Goal: Task Accomplishment & Management: Manage account settings

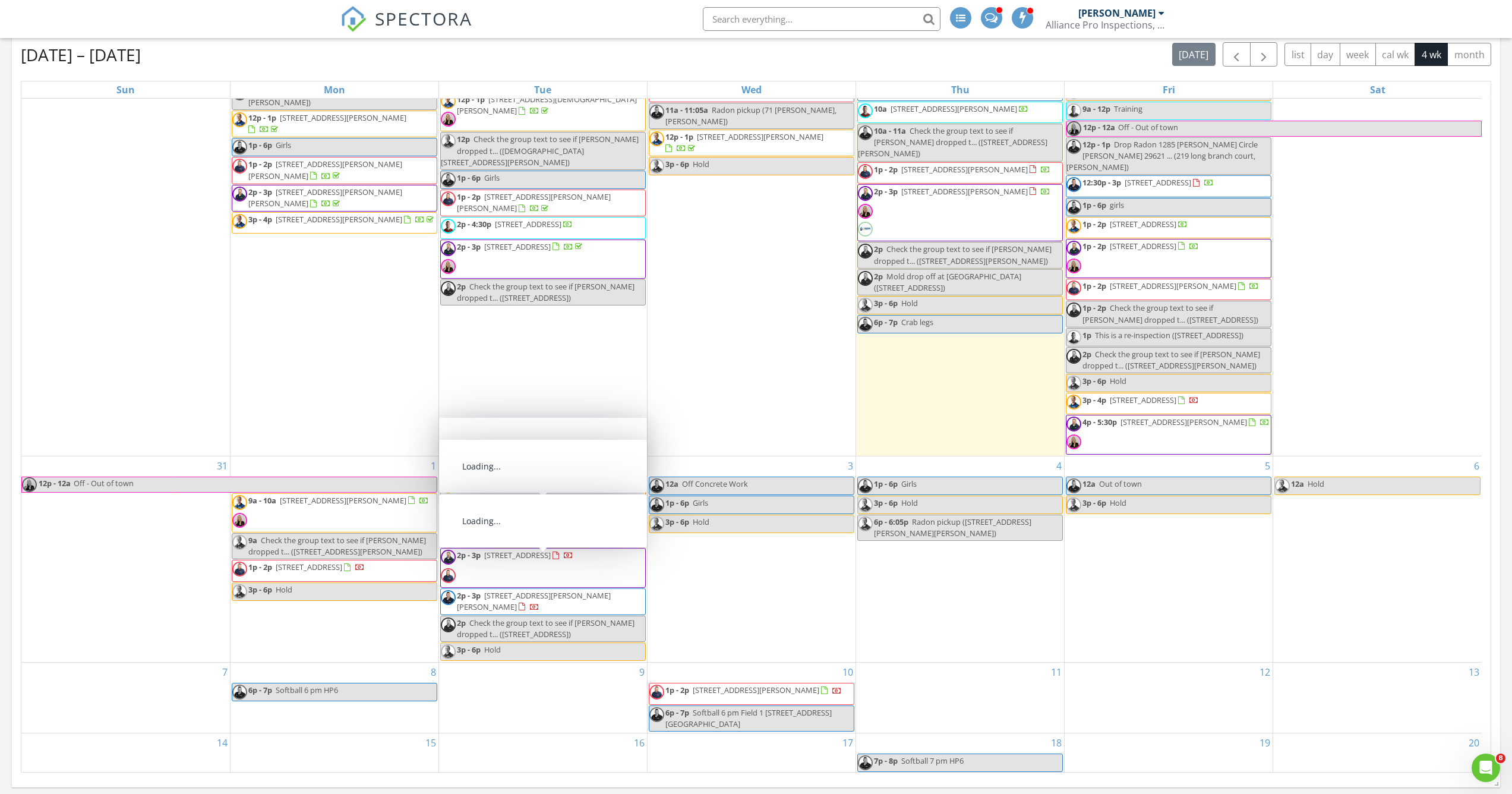
click at [318, 641] on div "1 9a - 10a 227 Mosby Dr, Fountain Inn 29644 9a Check the group text to see if L…" at bounding box center [335, 560] width 208 height 206
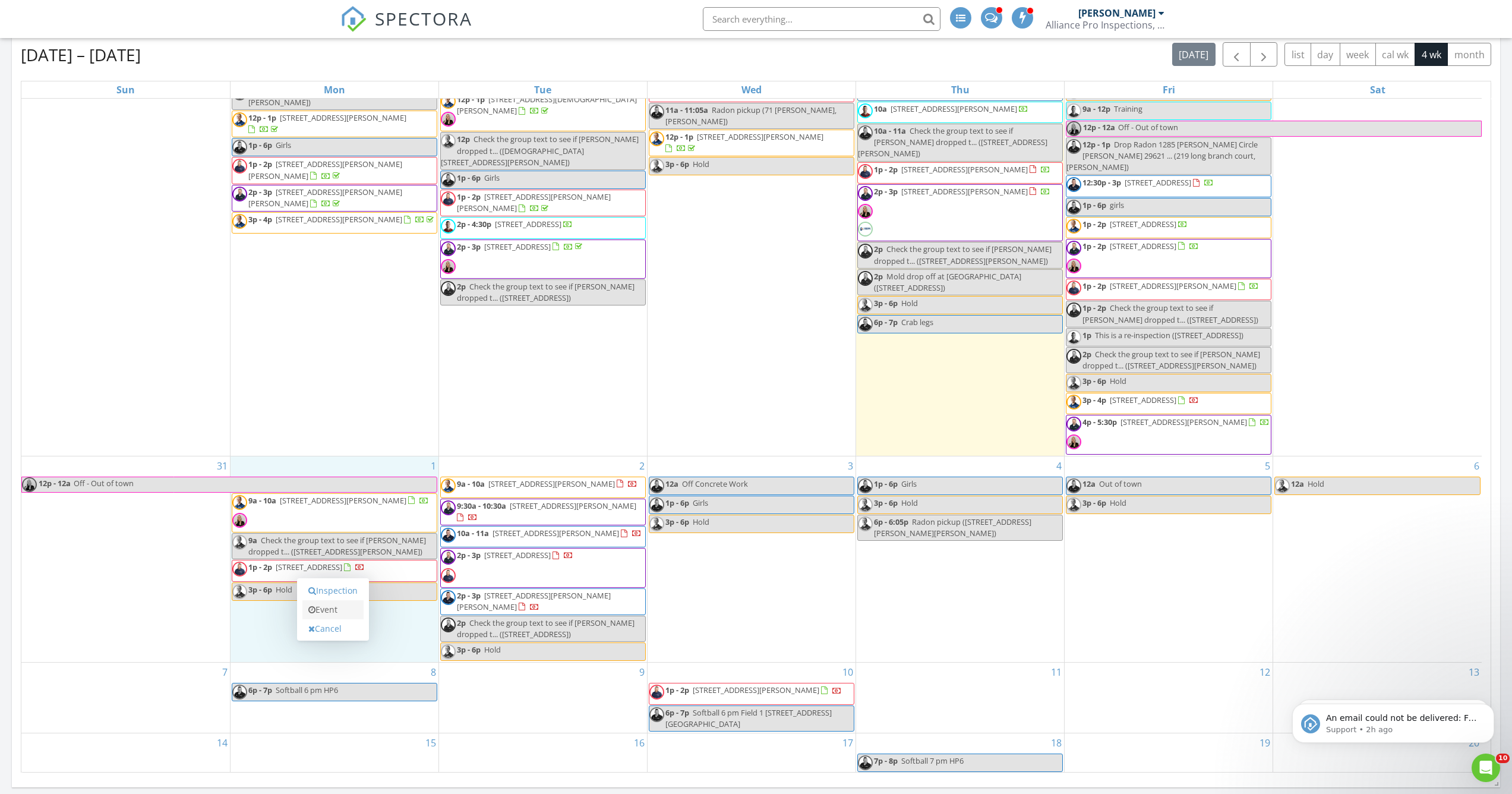
click at [335, 616] on link "Event" at bounding box center [332, 610] width 61 height 19
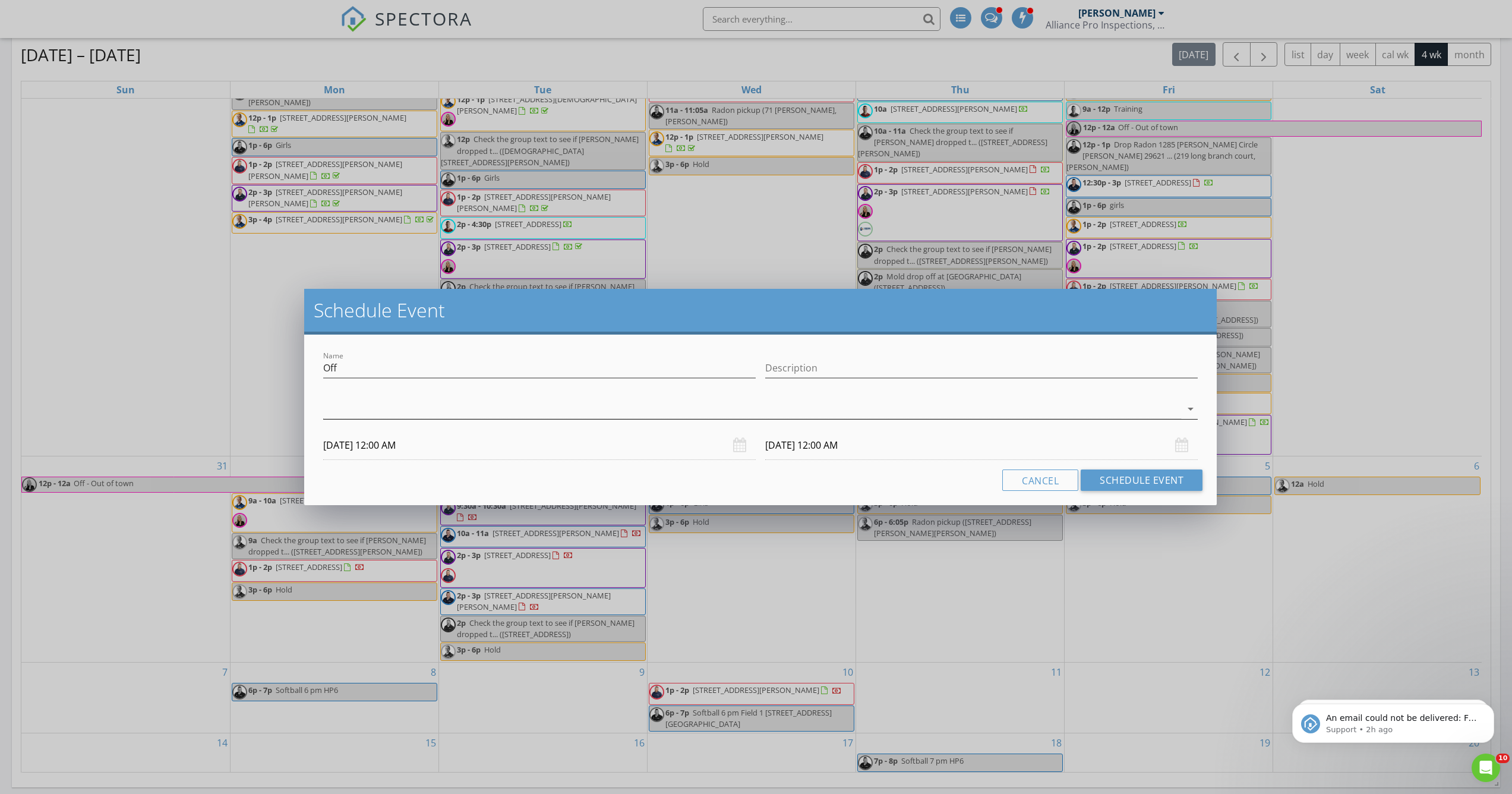
click at [447, 403] on div at bounding box center [752, 409] width 858 height 20
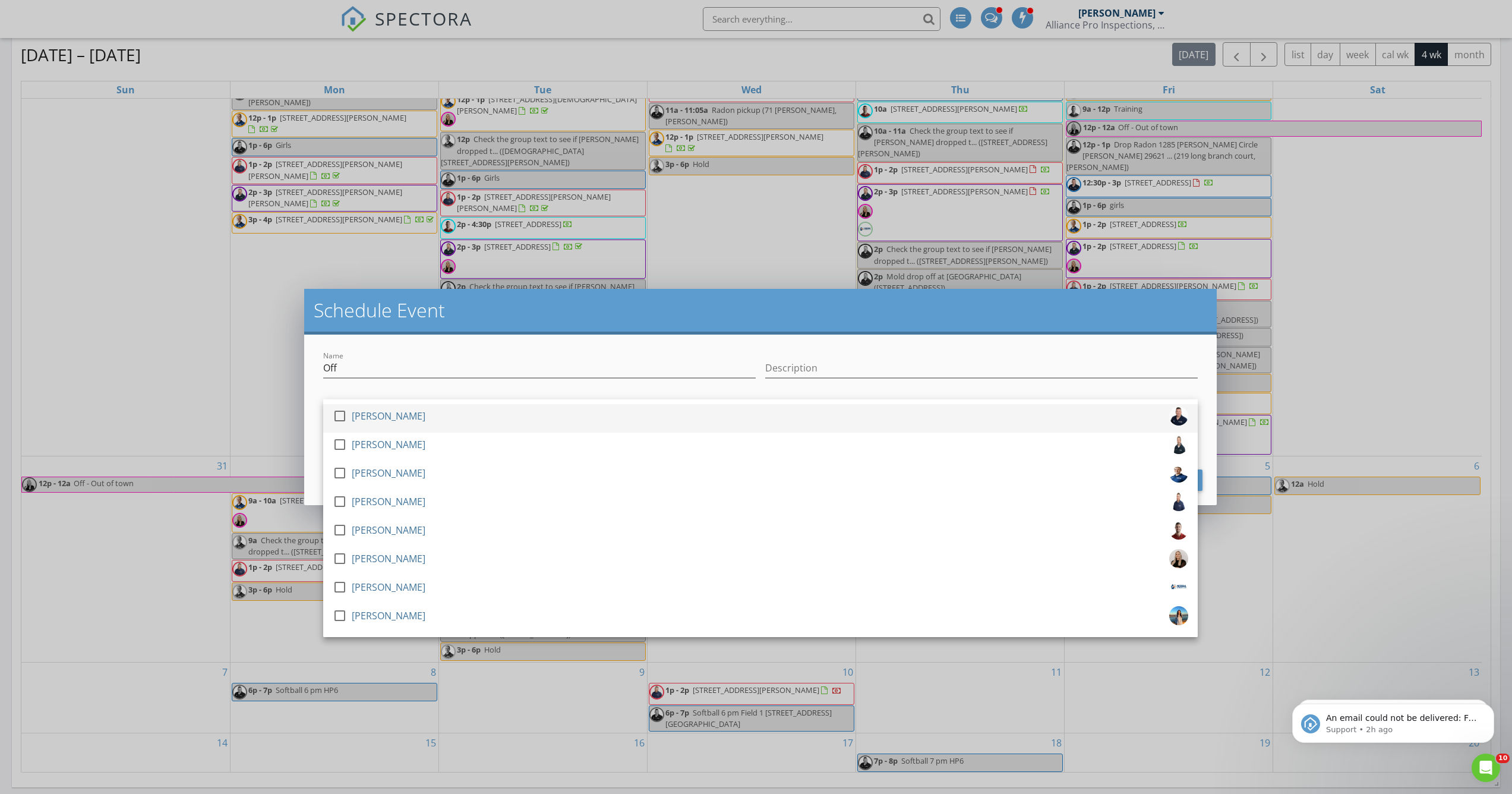
click at [391, 420] on div "[PERSON_NAME]" at bounding box center [389, 416] width 74 height 19
click at [404, 389] on div at bounding box center [539, 386] width 433 height 7
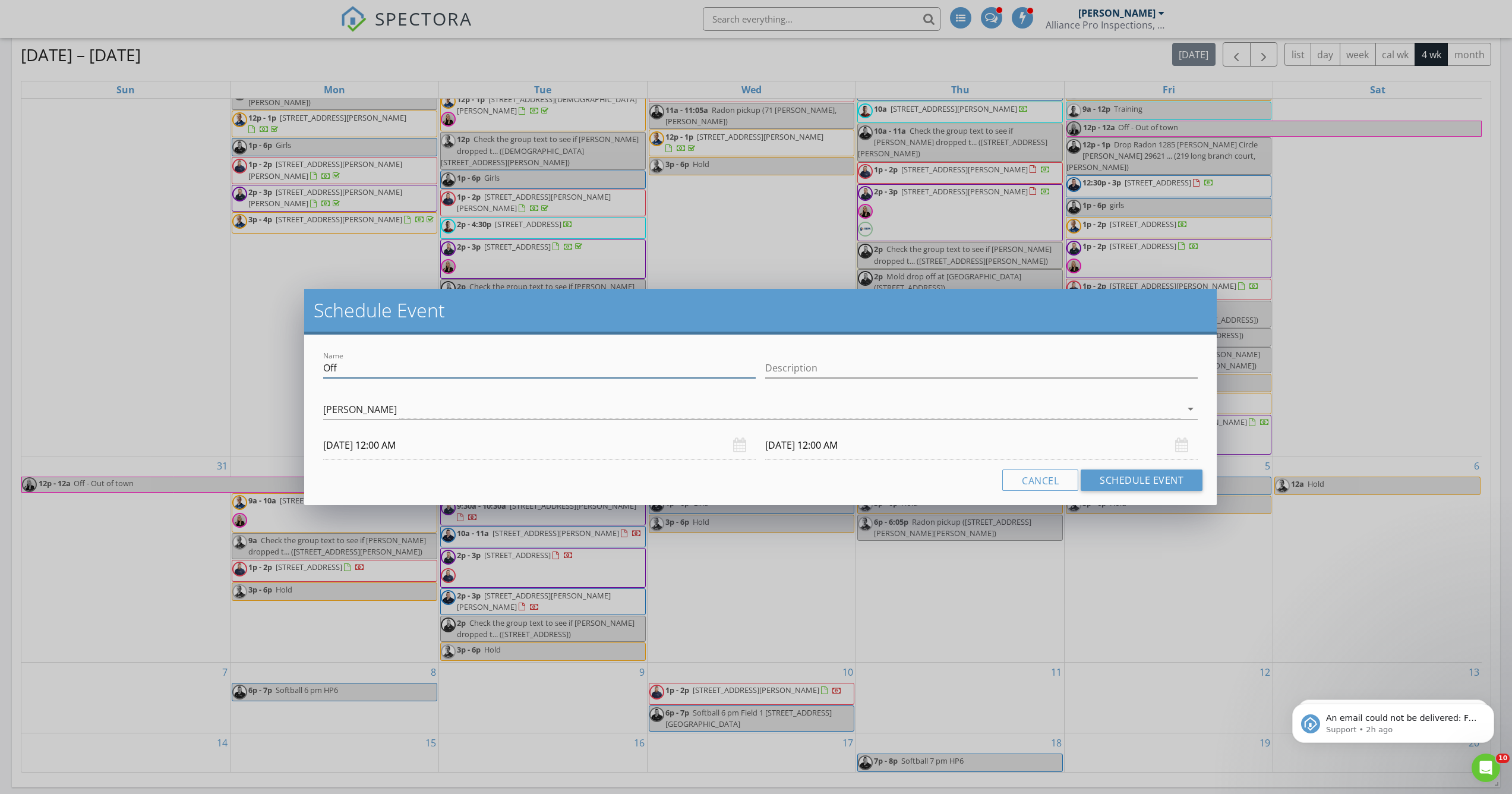
click at [544, 369] on input "Off" at bounding box center [539, 368] width 433 height 20
type input "Off - Admin"
click at [1162, 482] on button "Schedule Event" at bounding box center [1141, 480] width 122 height 21
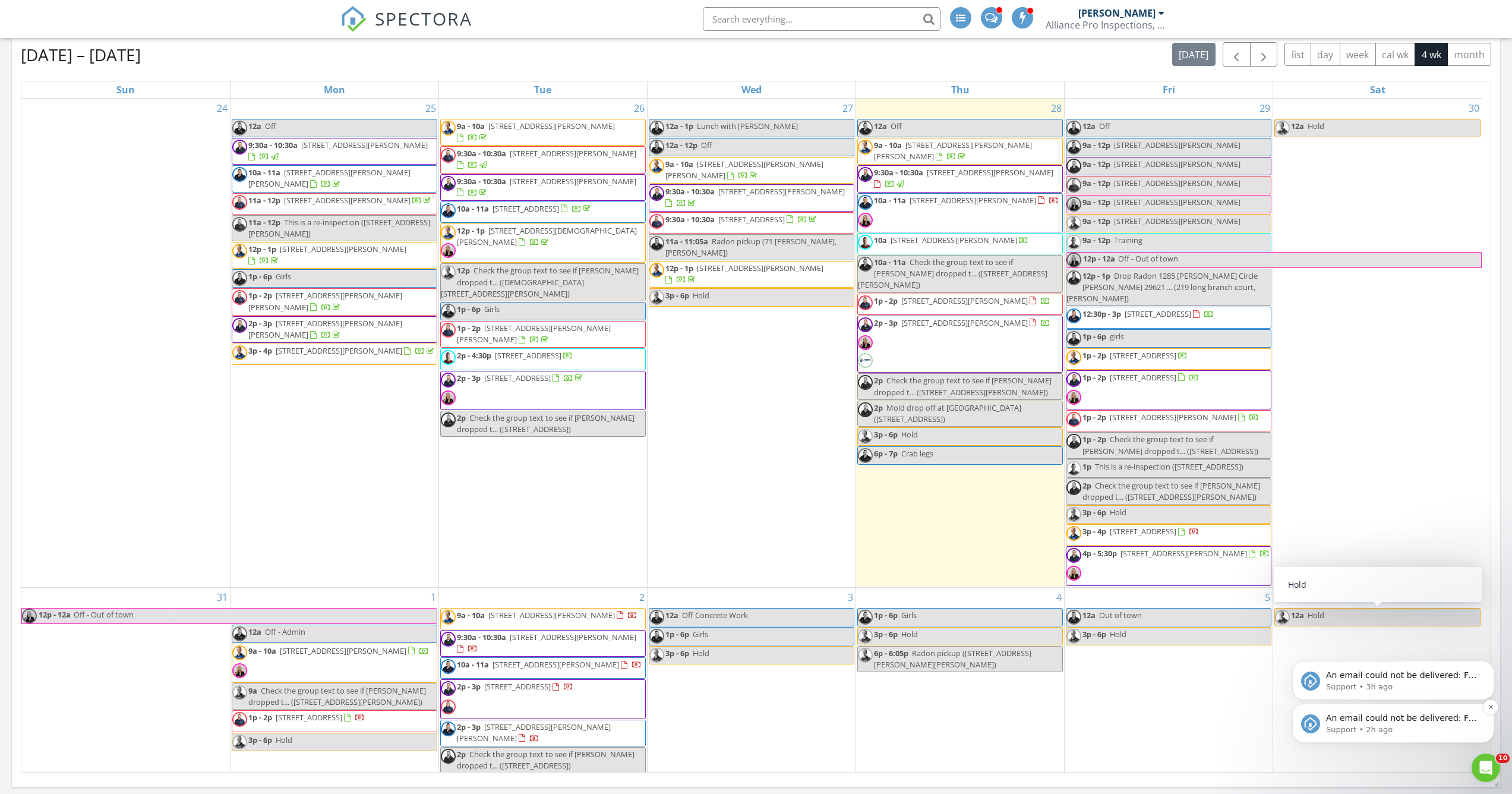
click at [1359, 712] on div "An email could not be delivered: For more information, view Why emails don't ge…" at bounding box center [1393, 723] width 184 height 24
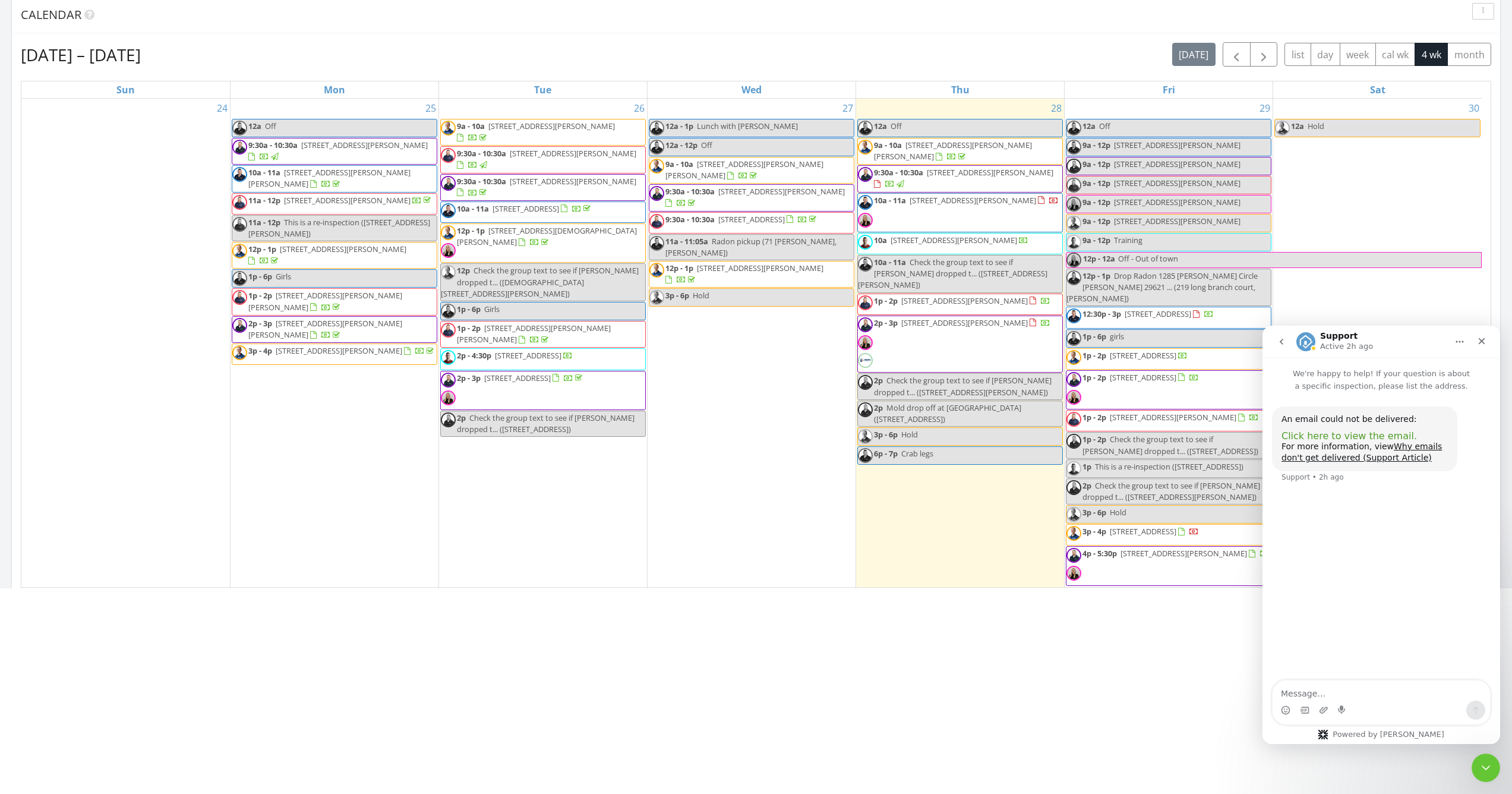
click at [1382, 435] on span "Click here to view the email." at bounding box center [1350, 436] width 136 height 11
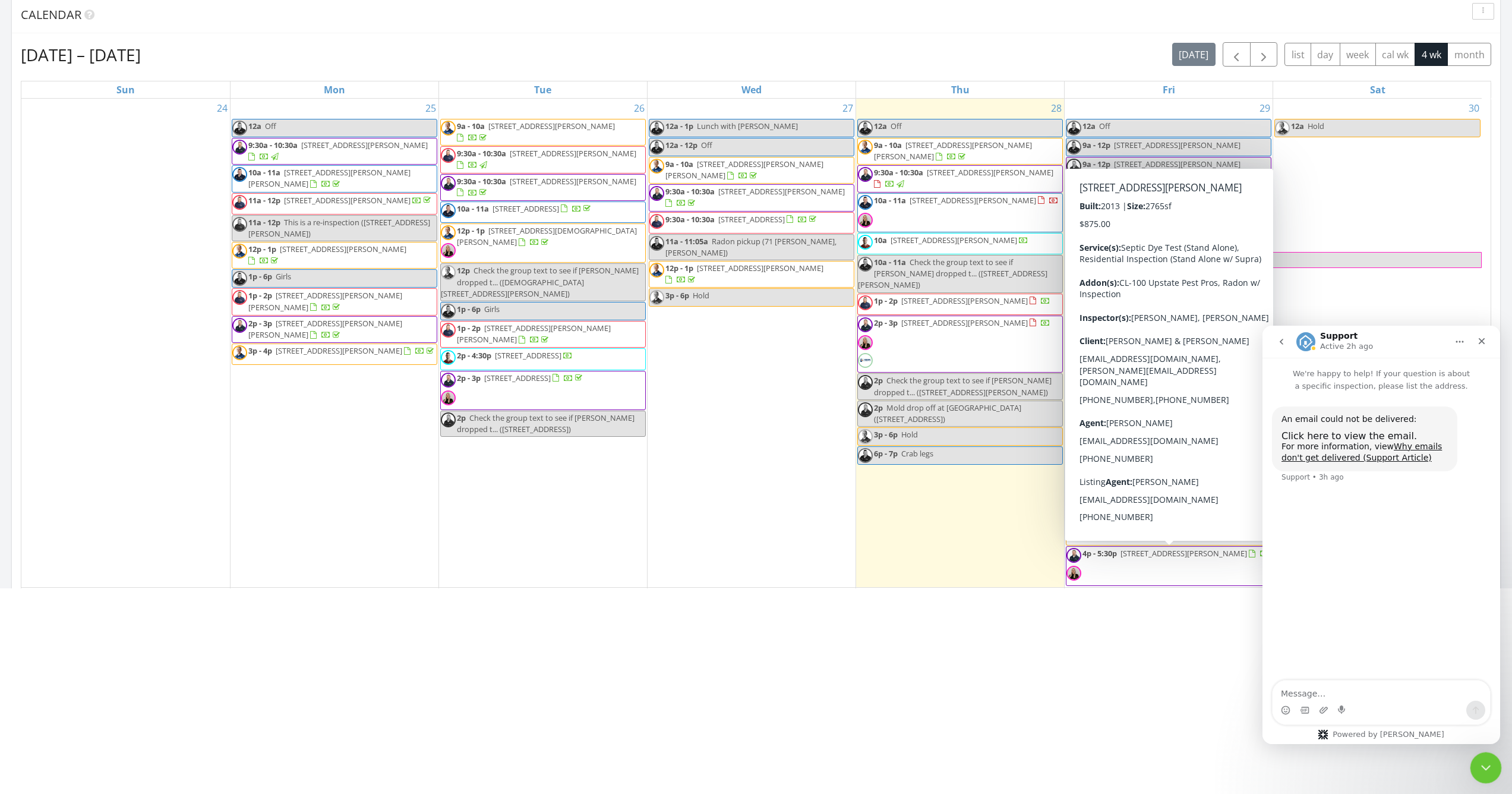
click at [1484, 765] on icon "Close Intercom Messenger" at bounding box center [1484, 765] width 14 height 14
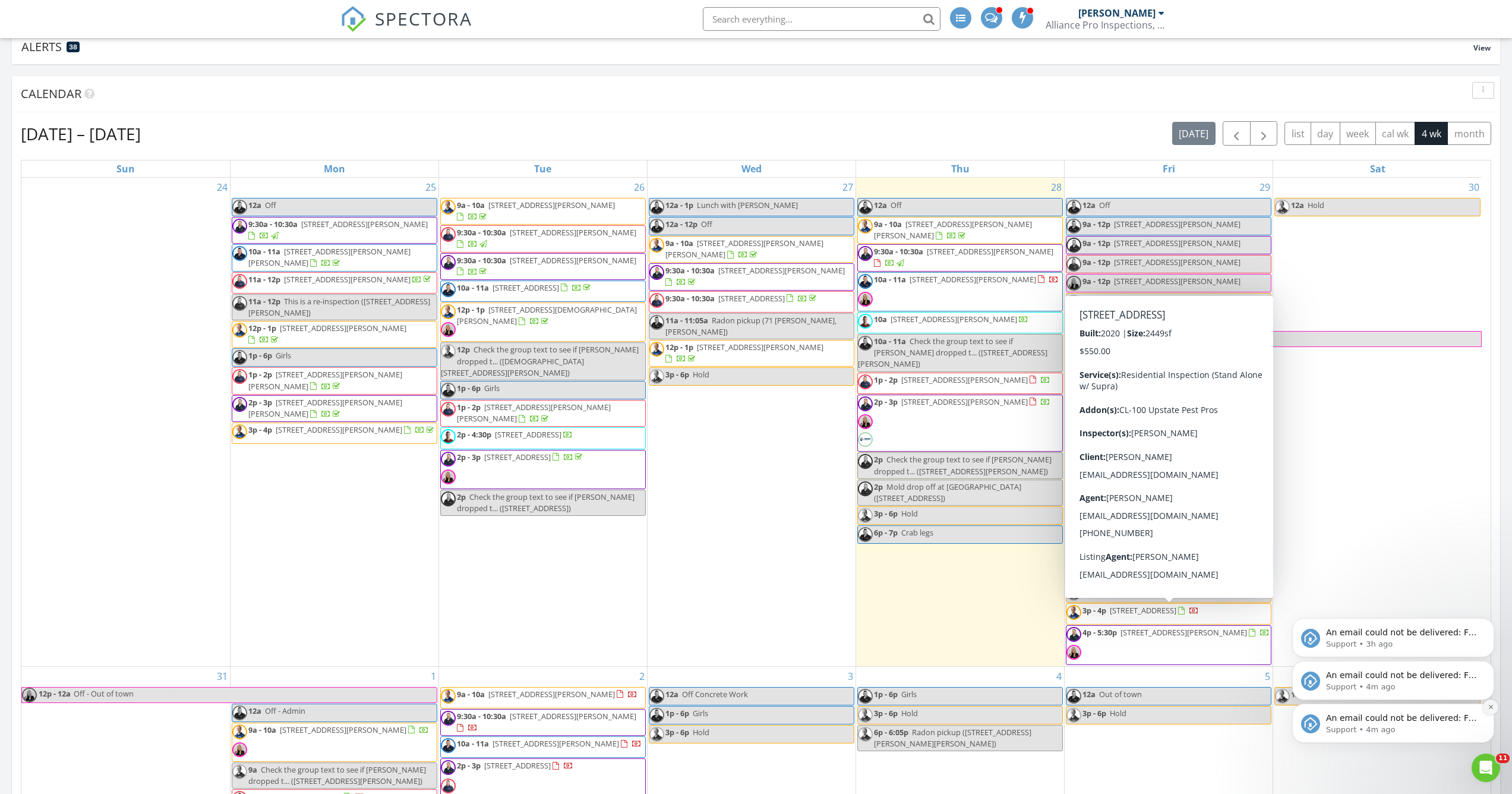
click at [1489, 709] on icon "Dismiss notification" at bounding box center [1491, 707] width 4 height 4
drag, startPoint x: 1491, startPoint y: 710, endPoint x: 1491, endPoint y: 664, distance: 46.0
click at [1491, 710] on icon "Dismiss notification" at bounding box center [1491, 707] width 5 height 5
click at [1493, 710] on icon "Dismiss notification" at bounding box center [1491, 706] width 7 height 7
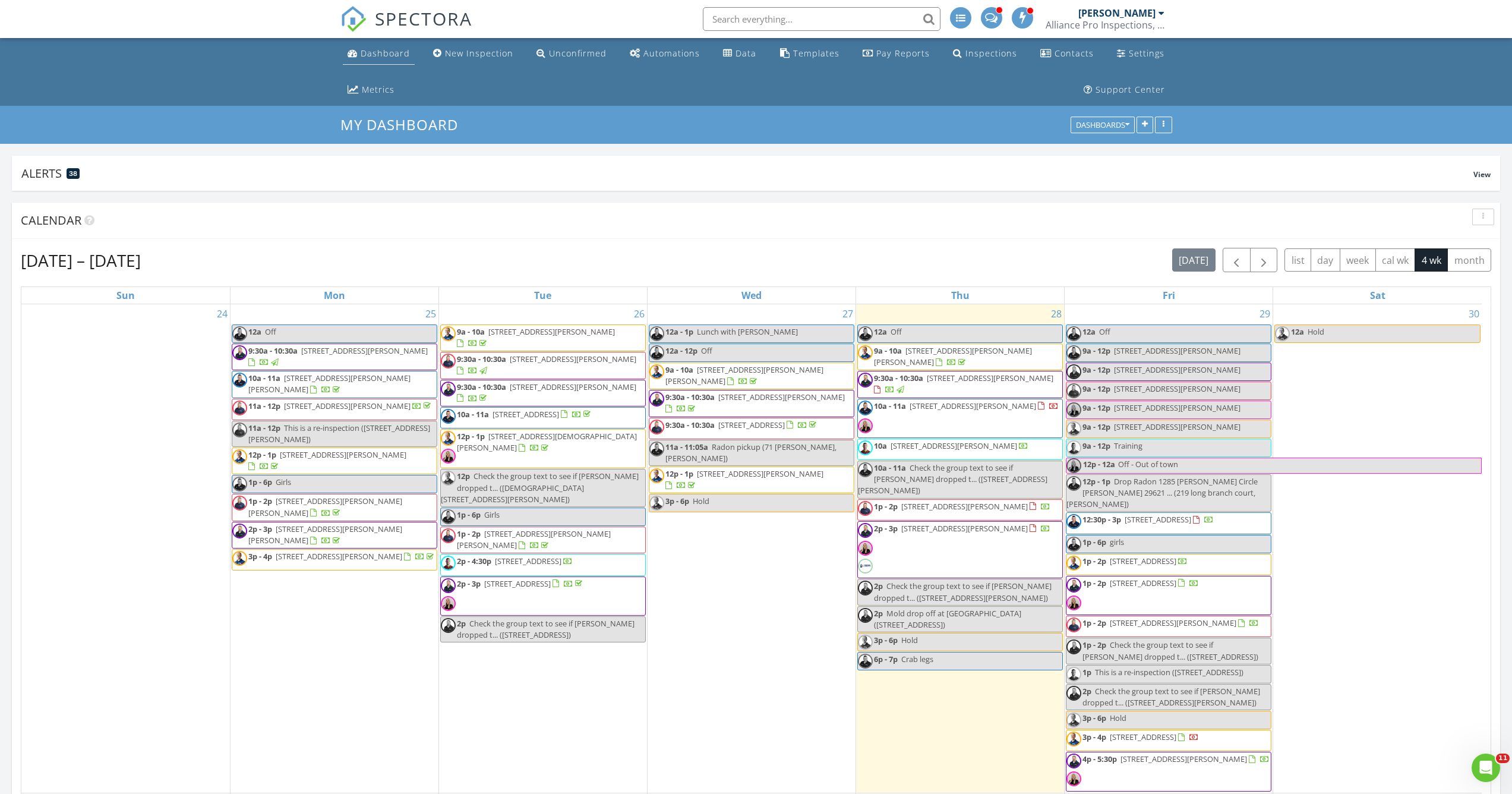
click at [397, 57] on div "Dashboard" at bounding box center [385, 52] width 49 height 11
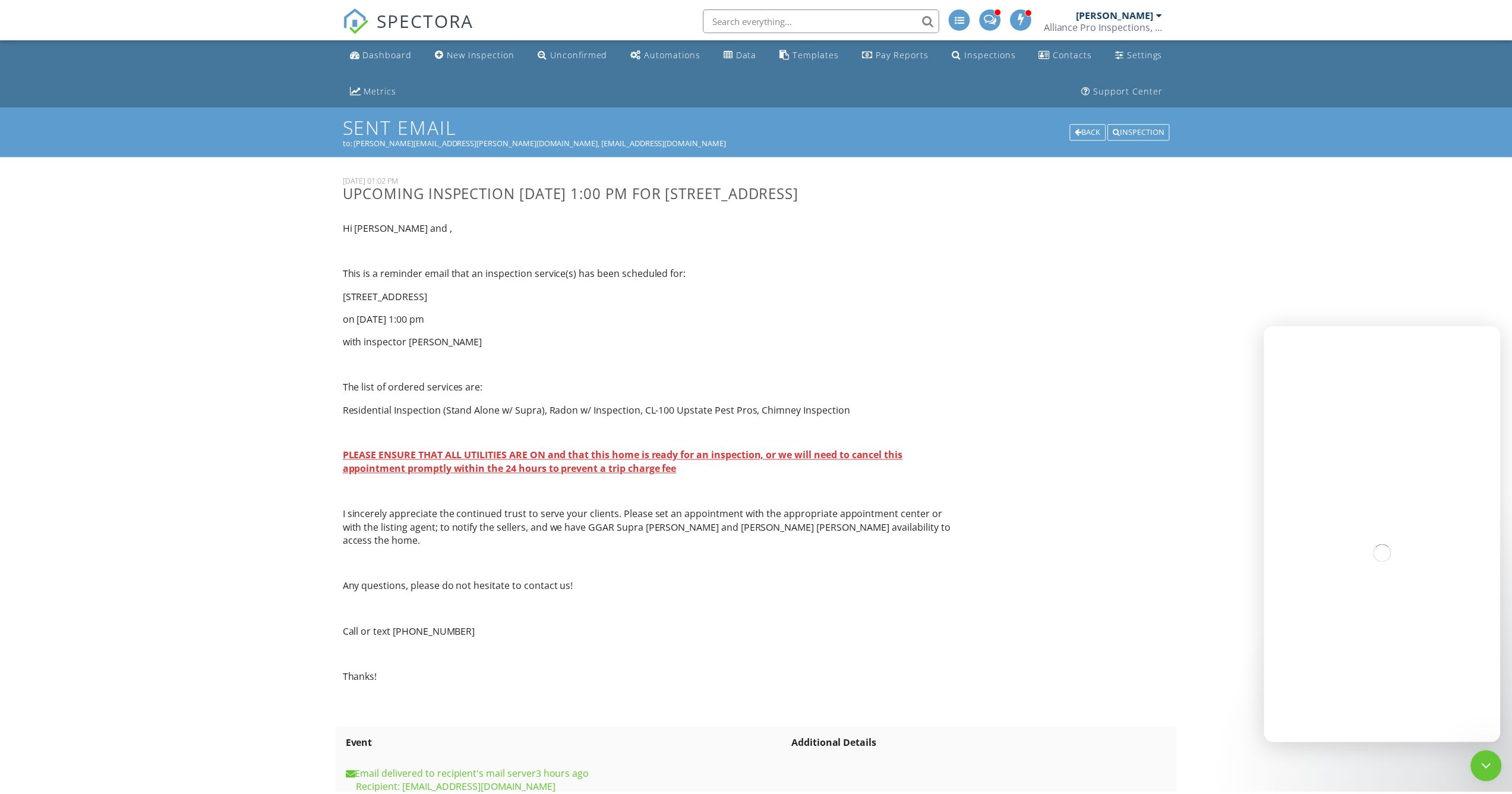
drag, startPoint x: 1488, startPoint y: 762, endPoint x: 2938, endPoint y: 1506, distance: 1629.7
click at [1488, 762] on icon "Close Intercom Messenger" at bounding box center [1485, 764] width 8 height 4
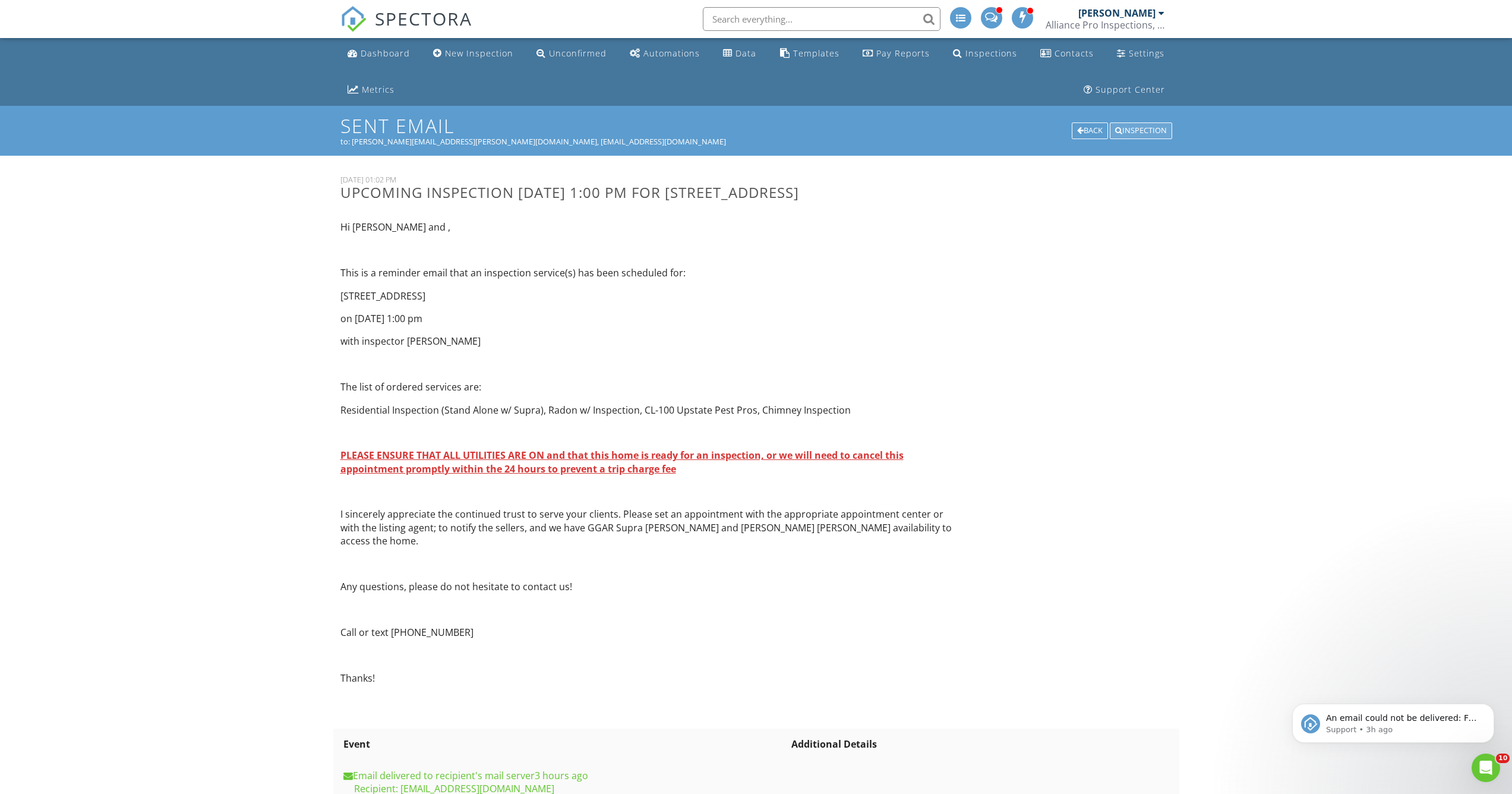
click at [1144, 131] on div "Inspection" at bounding box center [1141, 130] width 63 height 17
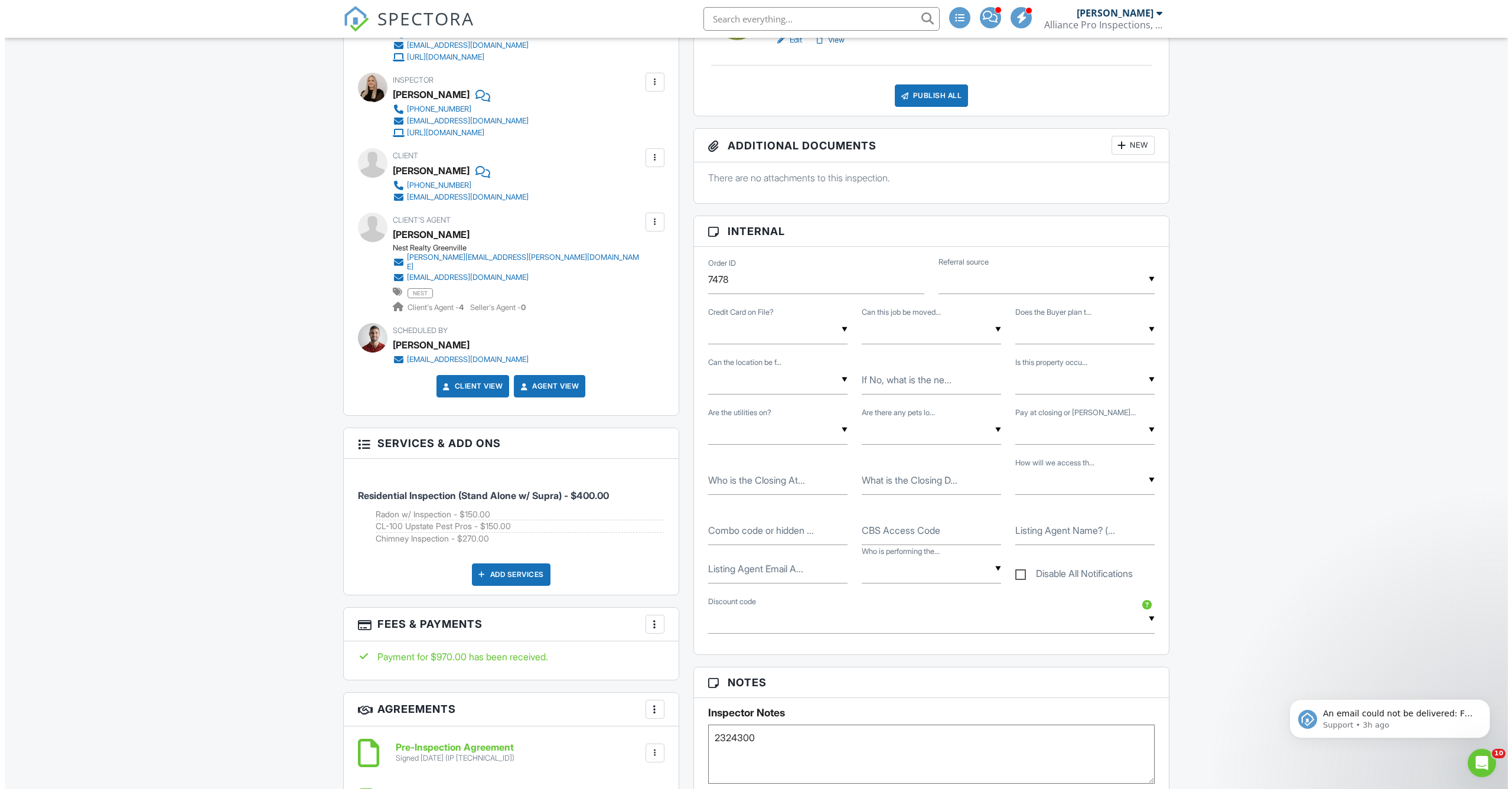
scroll to position [326, 0]
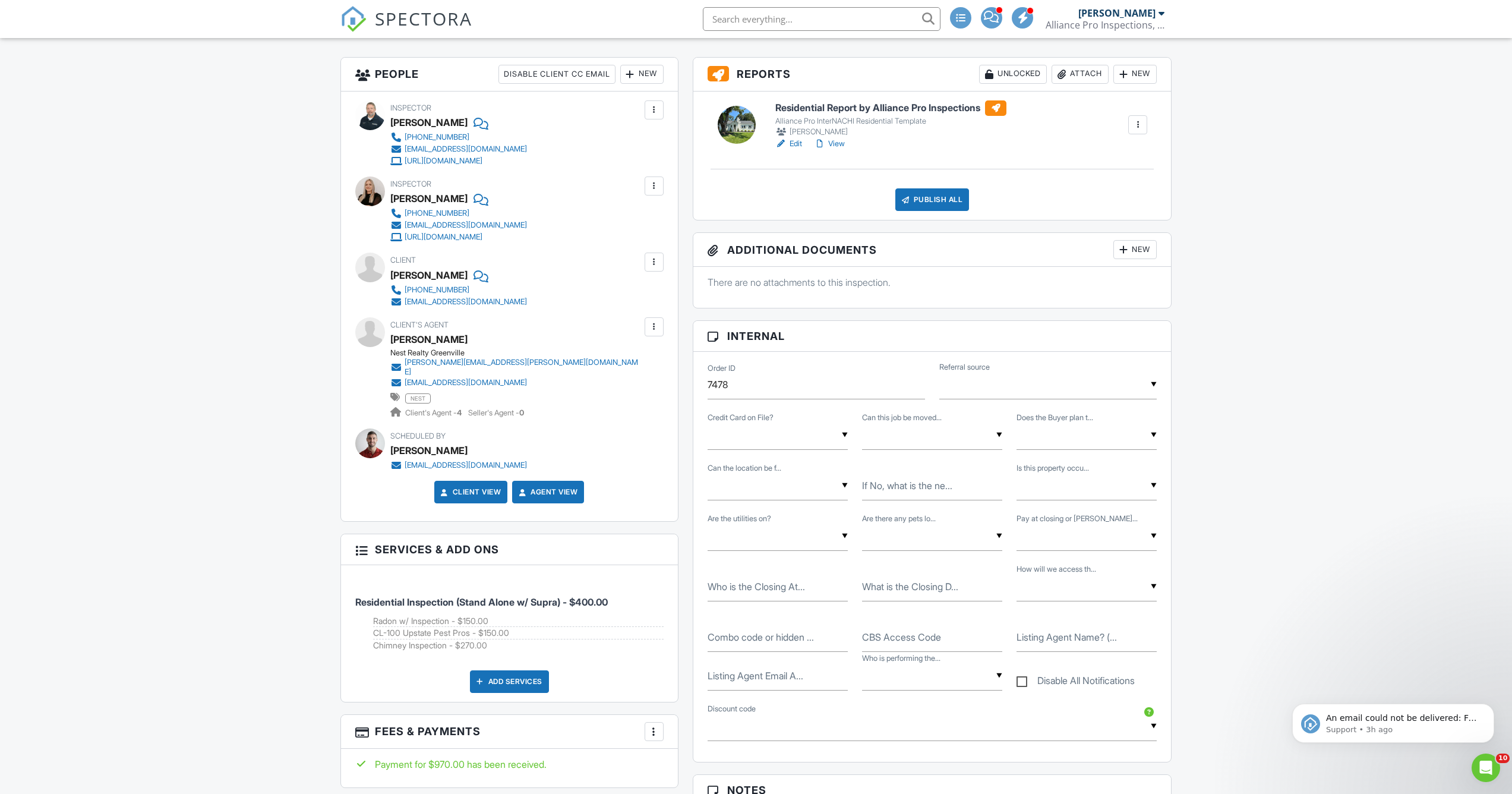
drag, startPoint x: 652, startPoint y: 332, endPoint x: 651, endPoint y: 338, distance: 6.1
click at [653, 332] on div at bounding box center [655, 327] width 19 height 19
click at [635, 366] on li "Edit" at bounding box center [626, 361] width 60 height 29
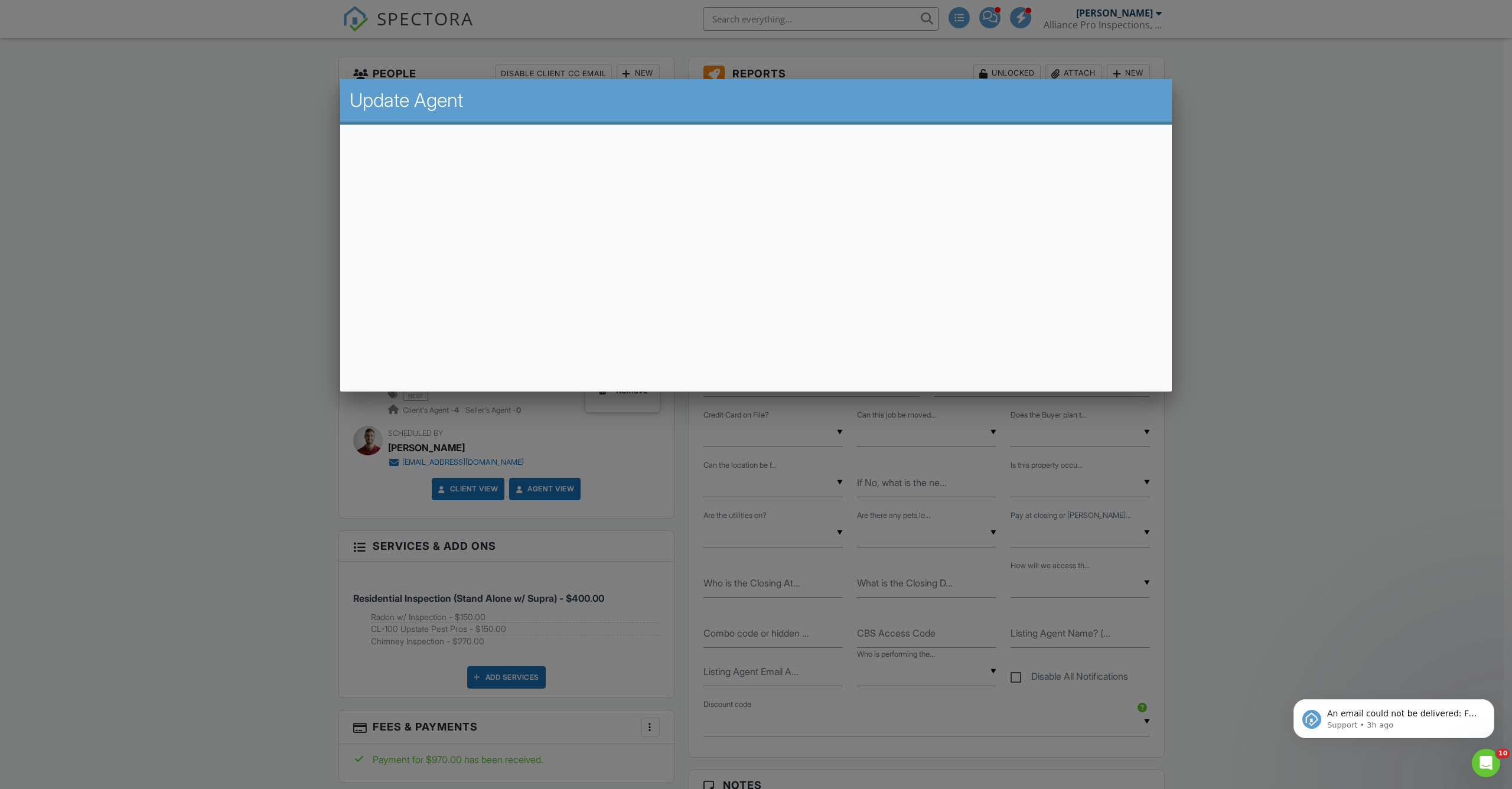
click at [188, 412] on div at bounding box center [756, 434] width 1512 height 986
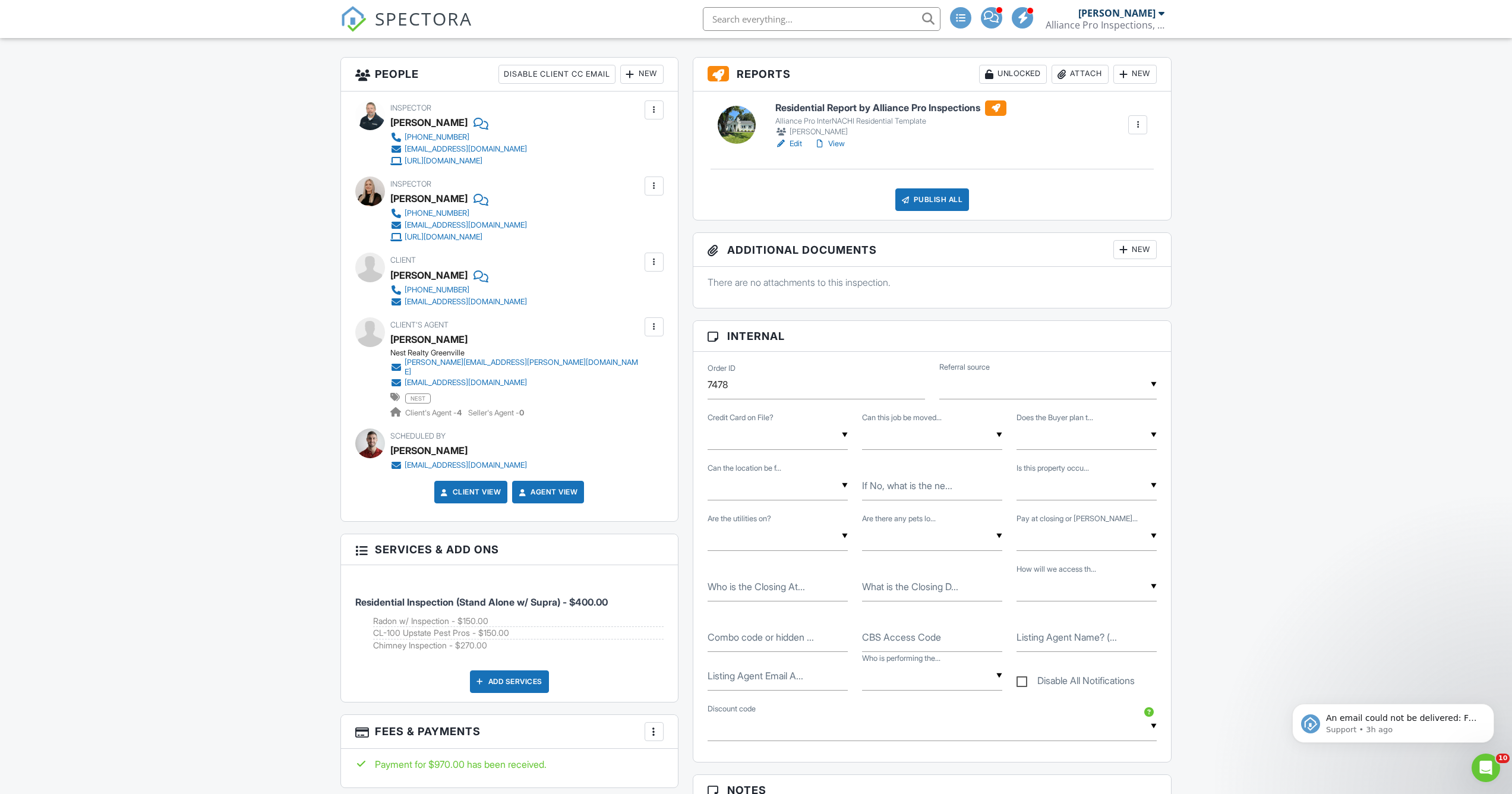
click at [651, 72] on div "New" at bounding box center [641, 74] width 43 height 19
click at [666, 168] on li "Client's Agent" at bounding box center [685, 170] width 117 height 29
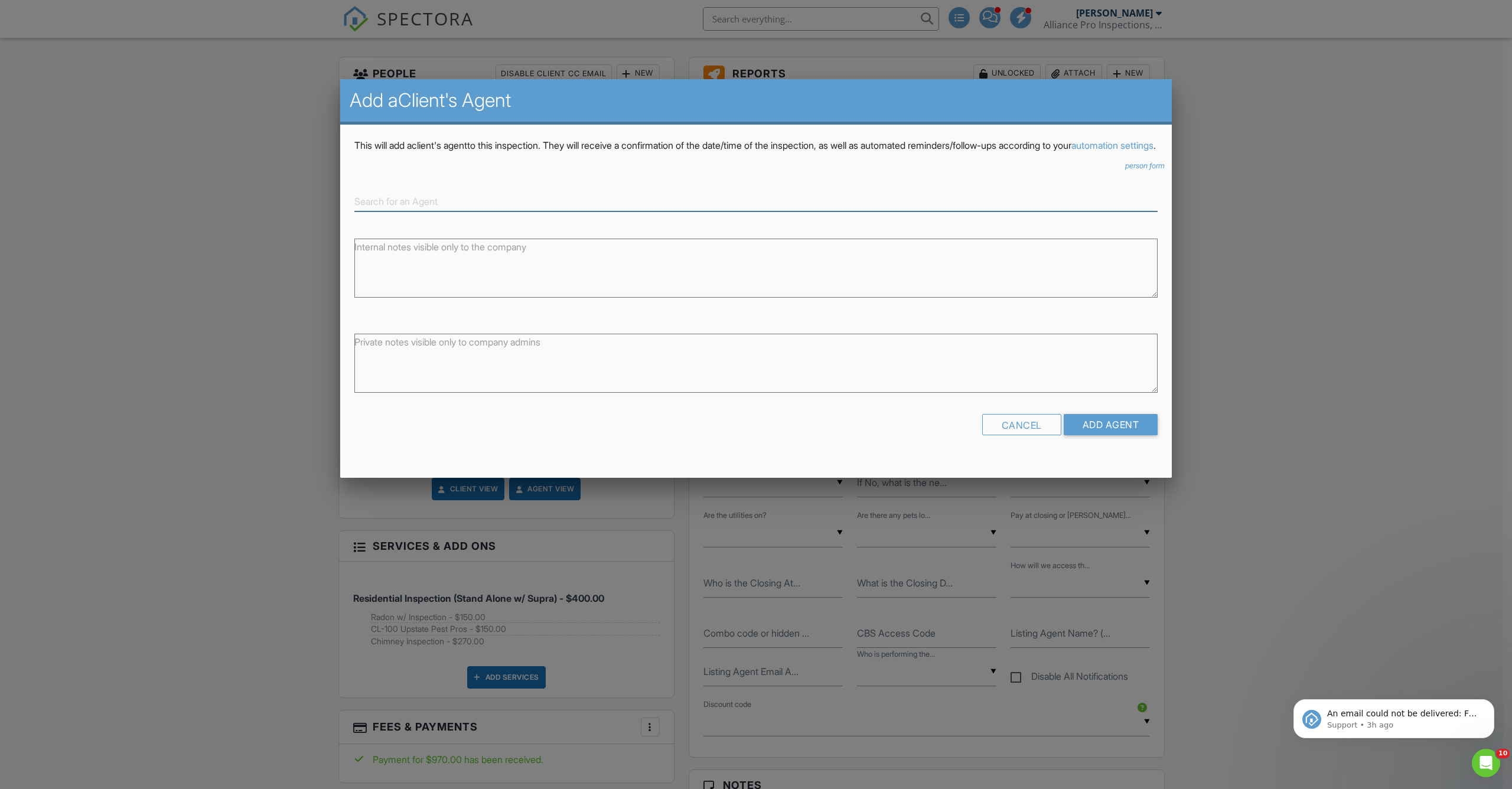
click at [470, 212] on input at bounding box center [756, 201] width 803 height 20
paste input "aliciadavisrealestate@gmail.com"
click at [468, 236] on div "Realty One Group" at bounding box center [756, 231] width 797 height 10
type input "Alicia Davis"
click at [1101, 435] on input "Add Agent" at bounding box center [1111, 424] width 95 height 21
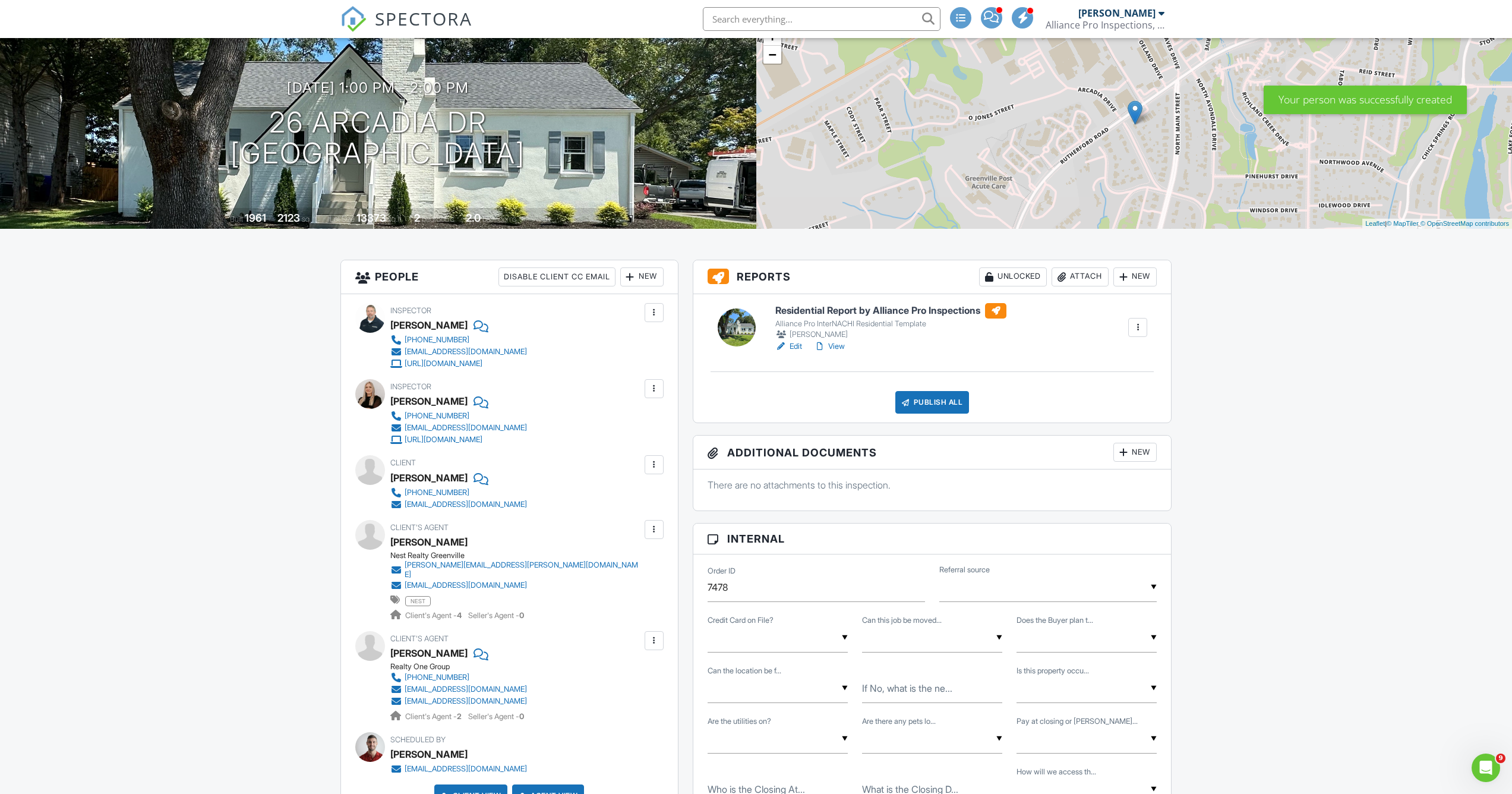
click at [655, 526] on div at bounding box center [654, 529] width 12 height 12
click at [619, 576] on li "Edit" at bounding box center [626, 565] width 60 height 29
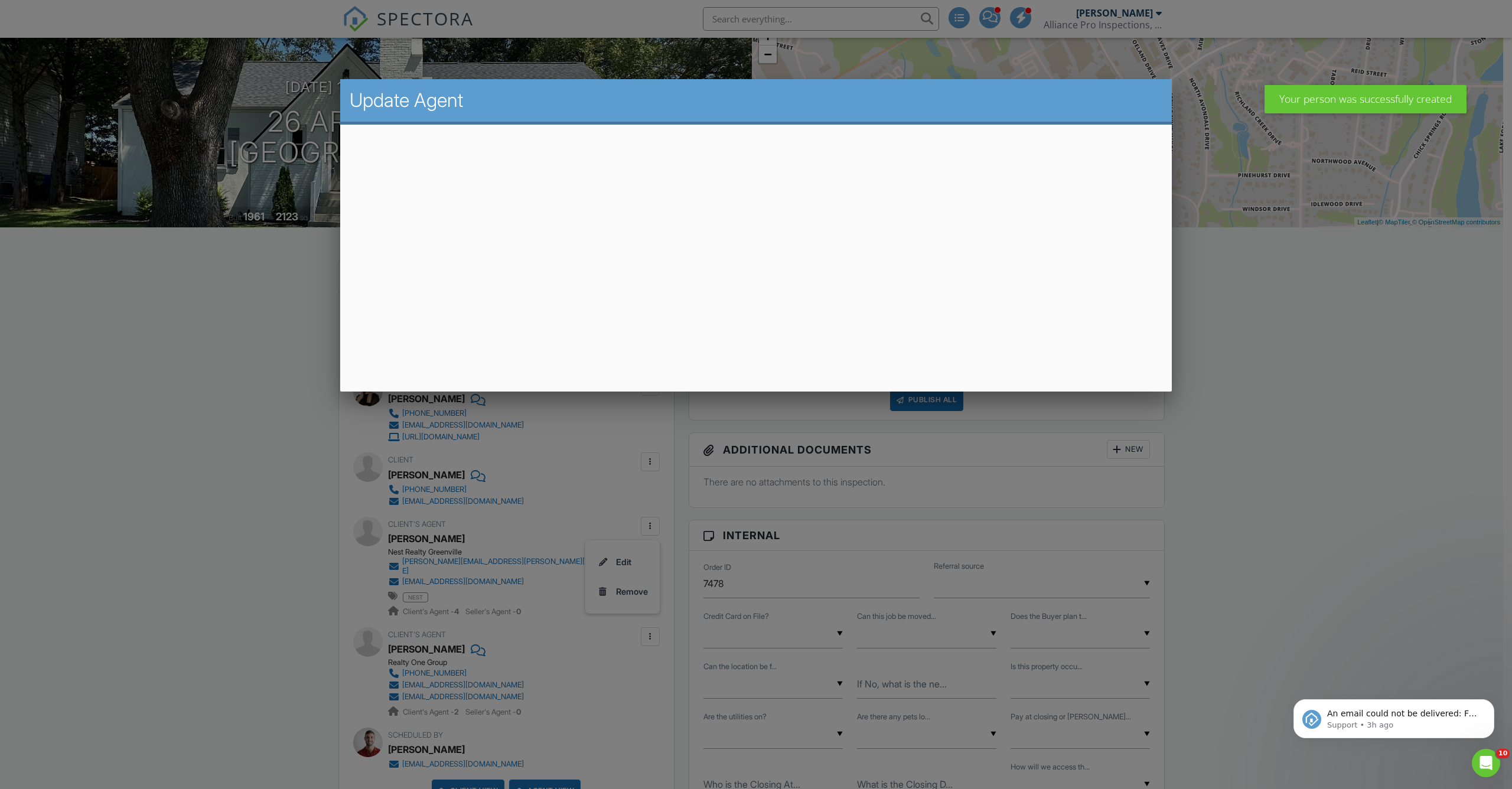
click at [279, 469] on div at bounding box center [756, 434] width 1512 height 986
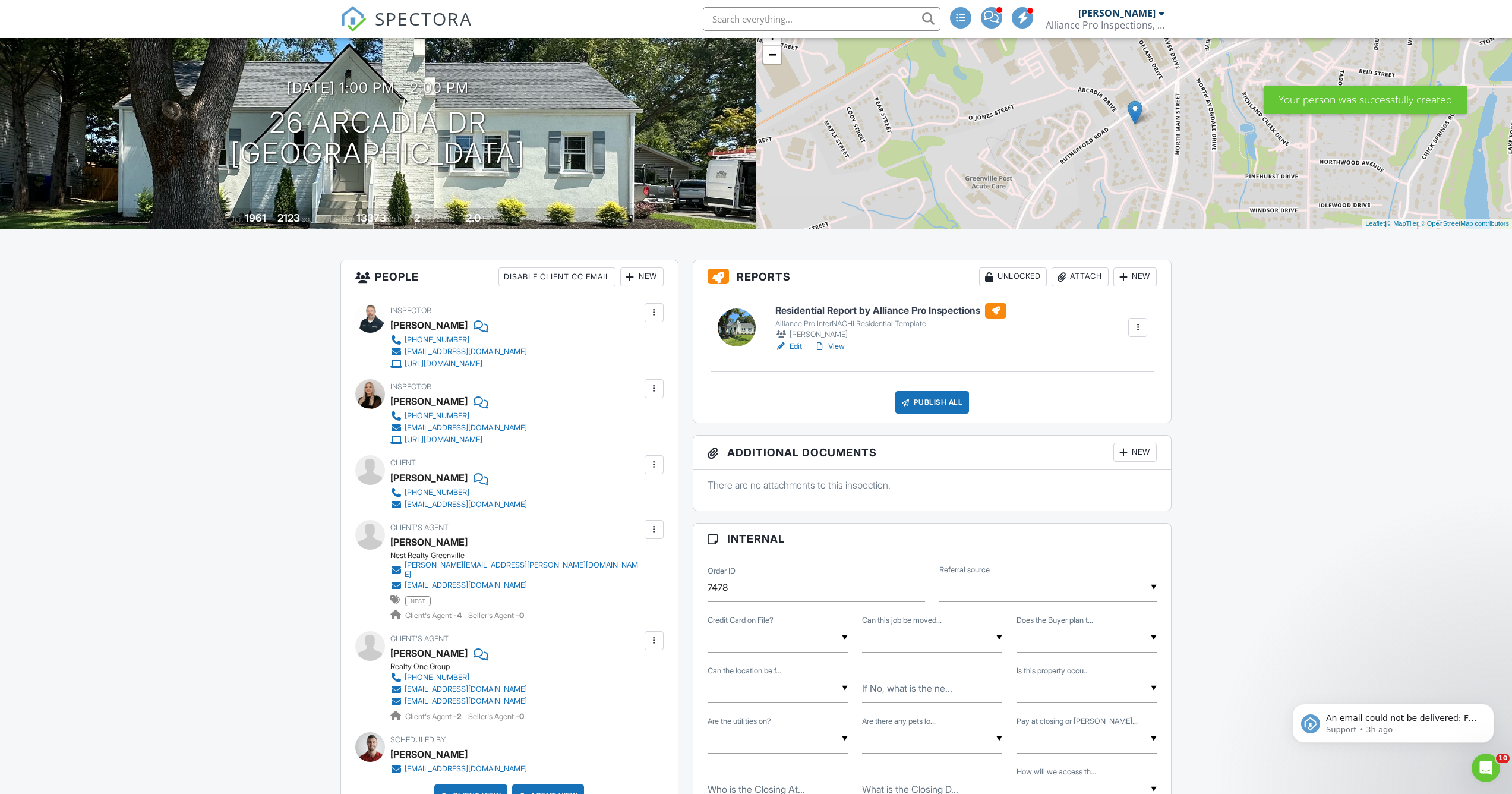
click at [655, 529] on div at bounding box center [654, 529] width 12 height 12
click at [635, 597] on li "Remove" at bounding box center [626, 595] width 60 height 29
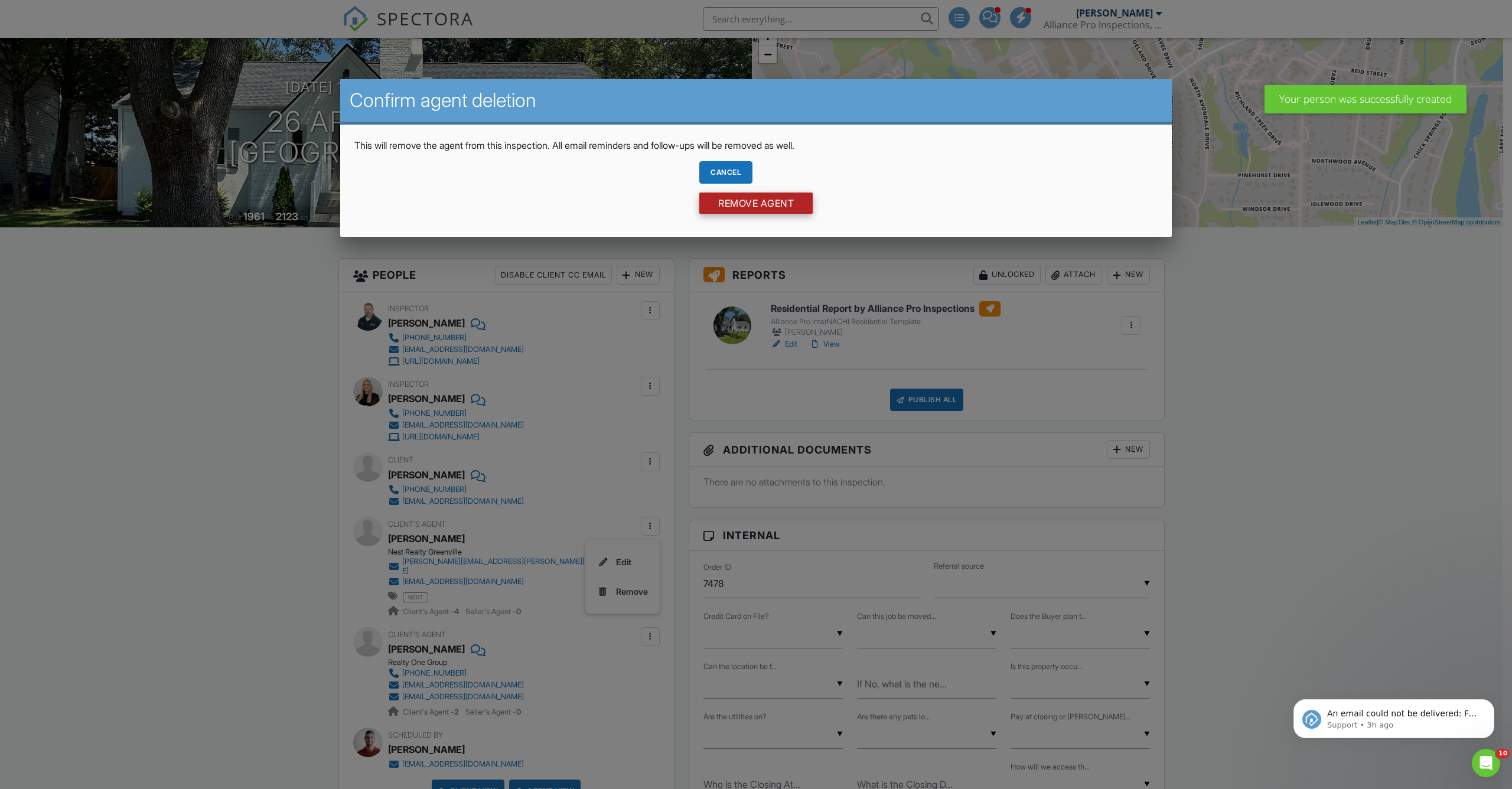
click at [772, 202] on input "Remove Agent" at bounding box center [756, 203] width 114 height 21
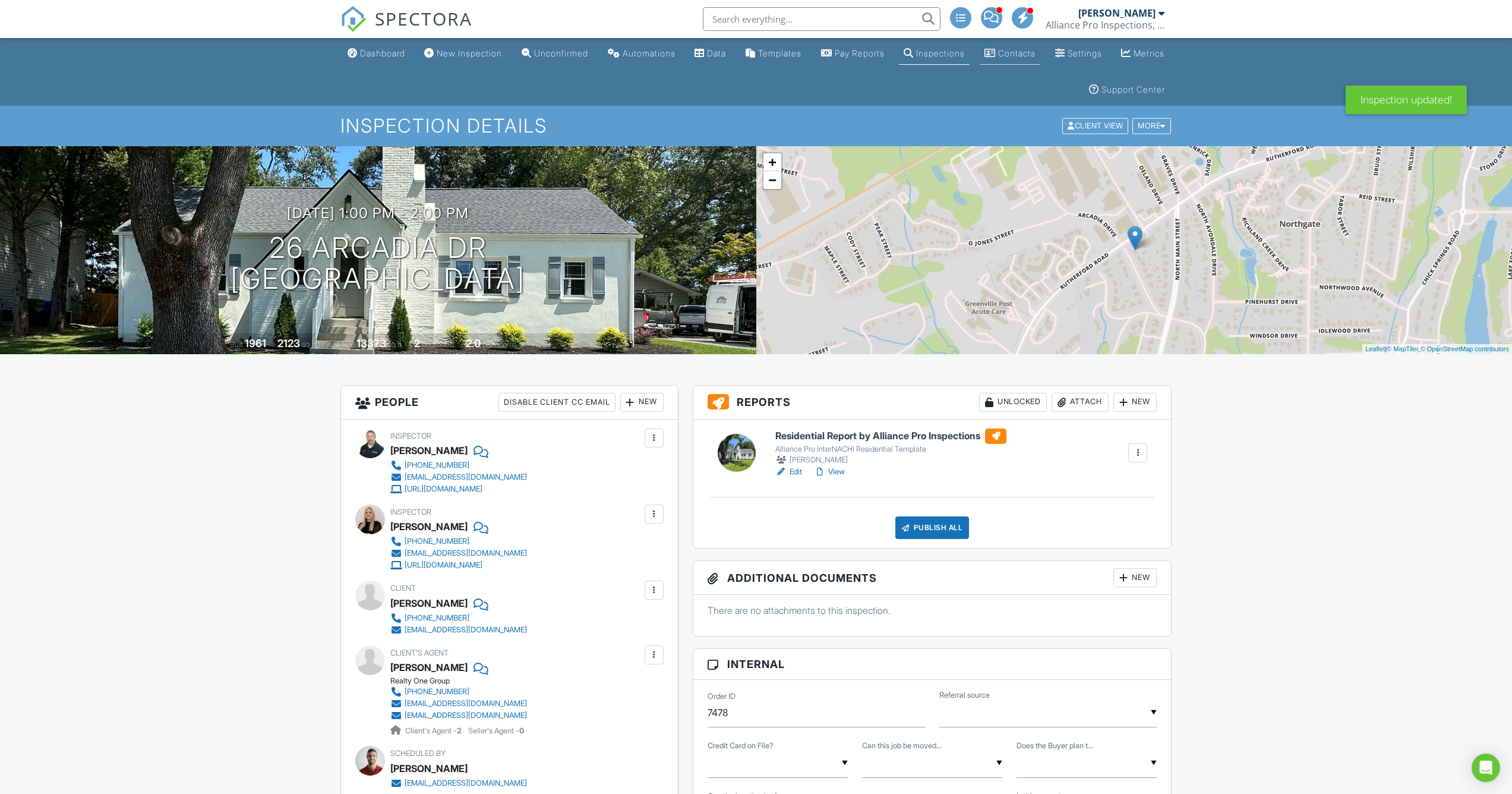
click at [1036, 55] on div "Contacts" at bounding box center [1017, 53] width 38 height 10
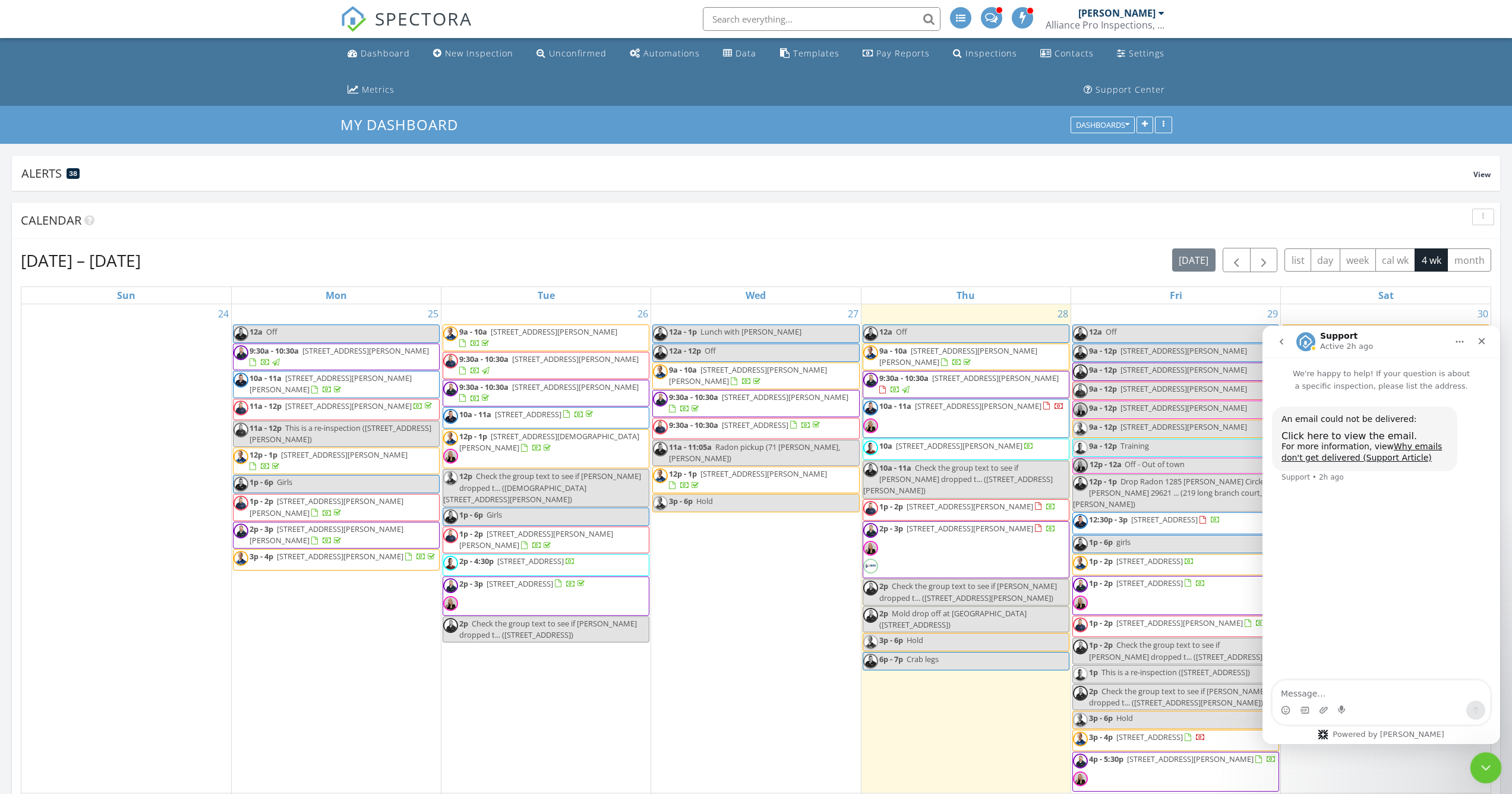
click at [1484, 767] on icon "Close Intercom Messenger" at bounding box center [1484, 766] width 8 height 4
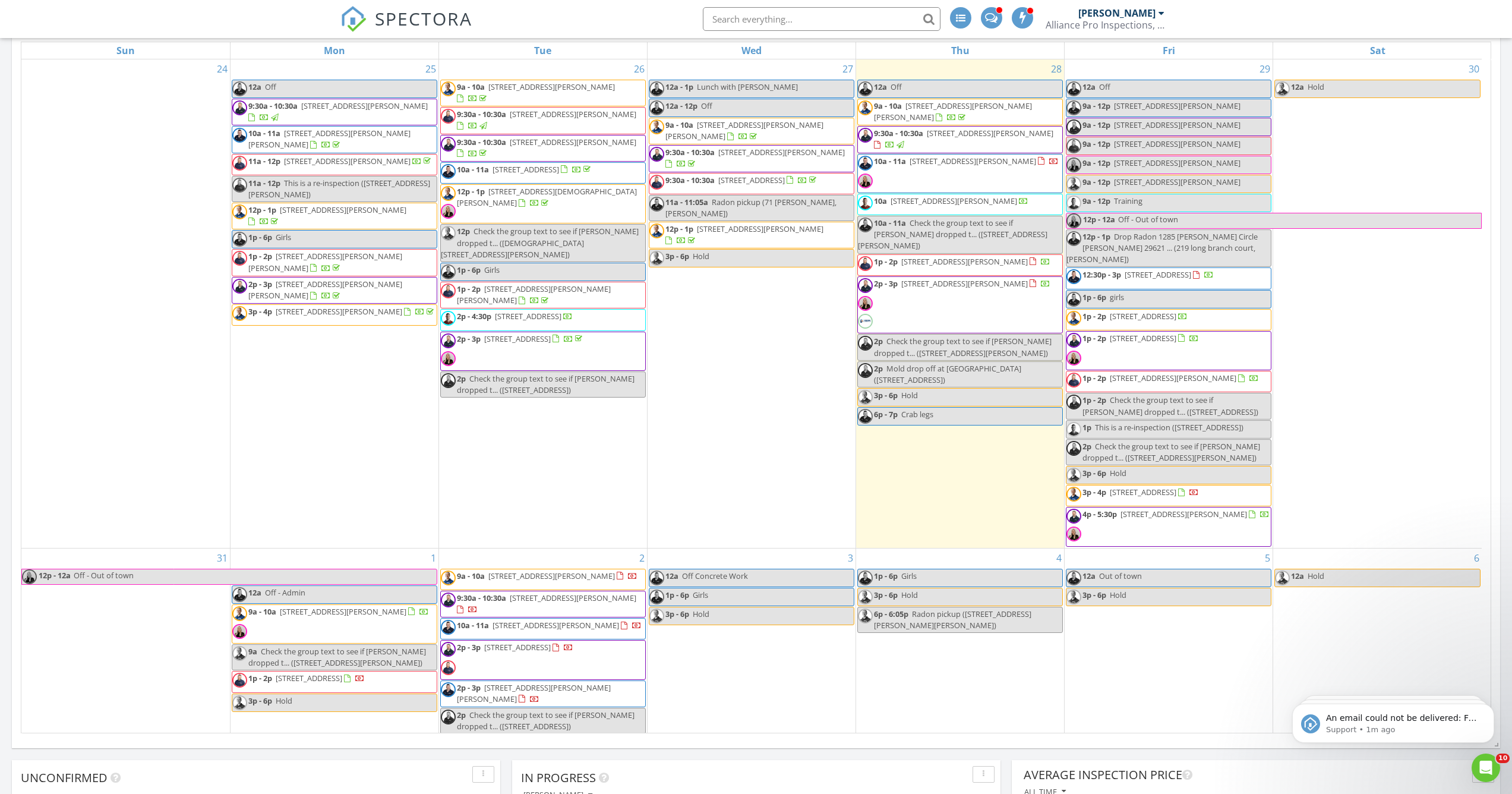
scroll to position [52, 0]
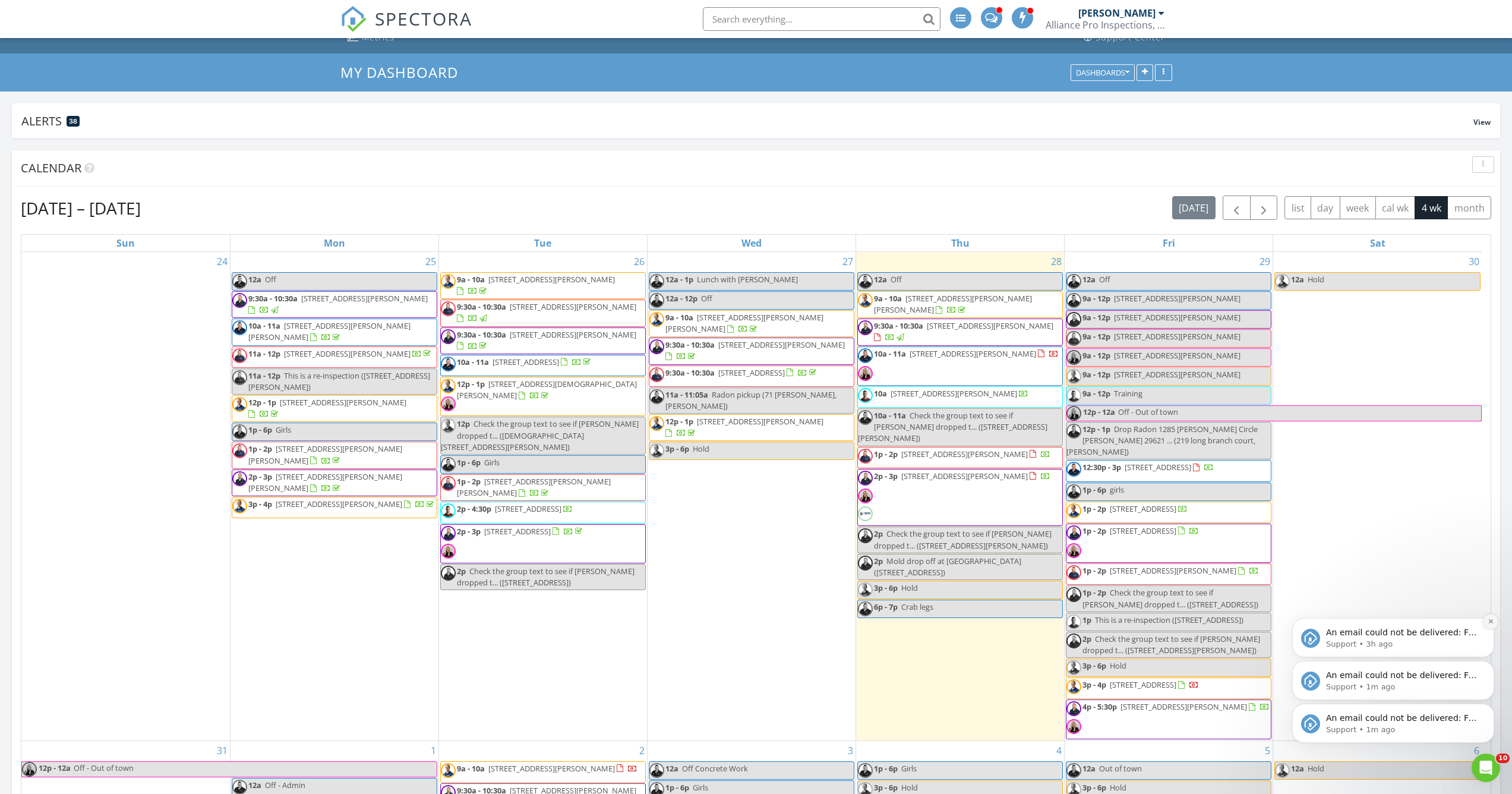
click at [1490, 620] on icon "Dismiss notification" at bounding box center [1491, 621] width 7 height 7
click at [1487, 664] on button "Dismiss notification" at bounding box center [1491, 664] width 15 height 15
click at [1490, 706] on icon "Dismiss notification" at bounding box center [1491, 707] width 4 height 4
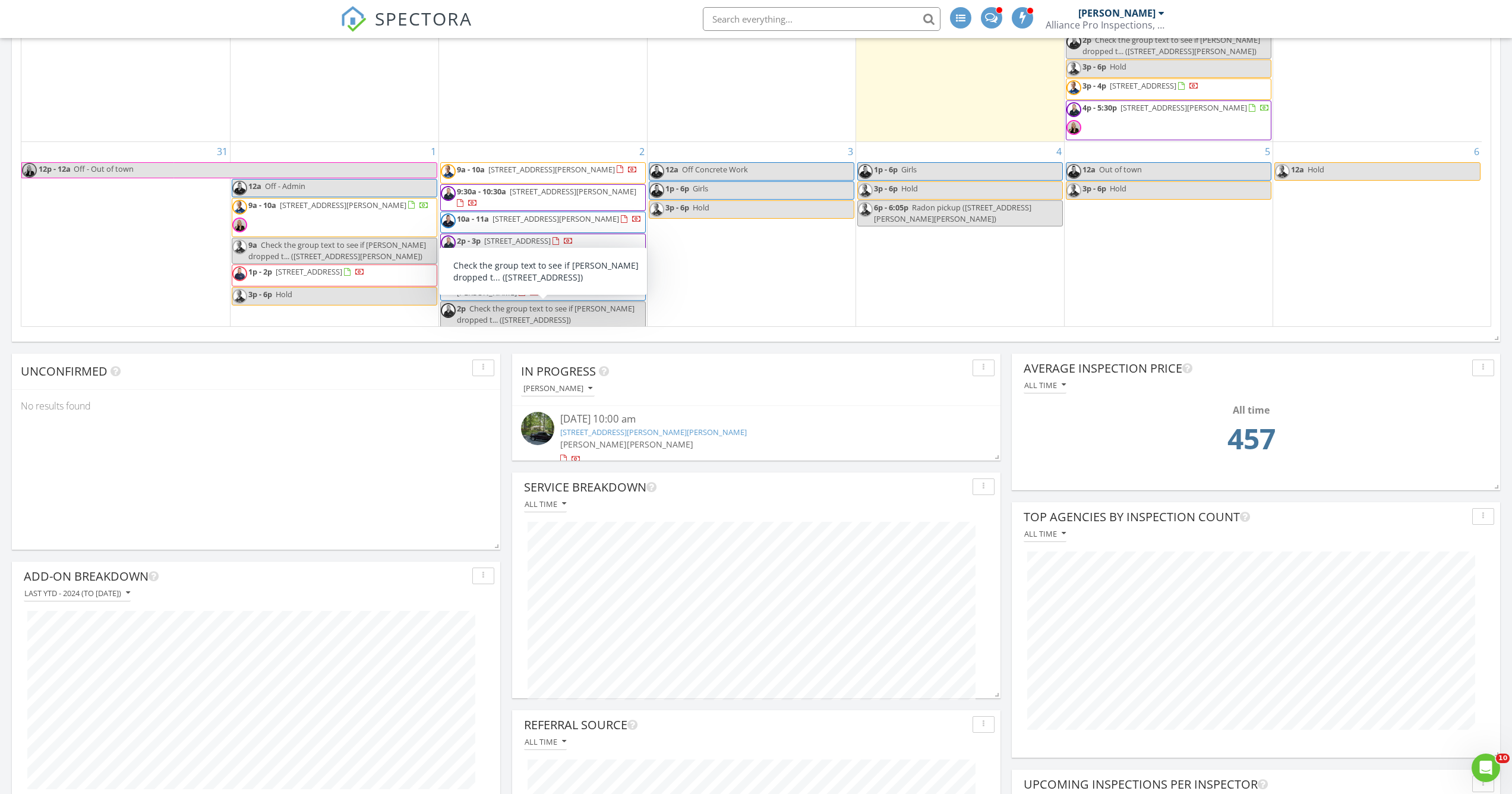
scroll to position [0, 0]
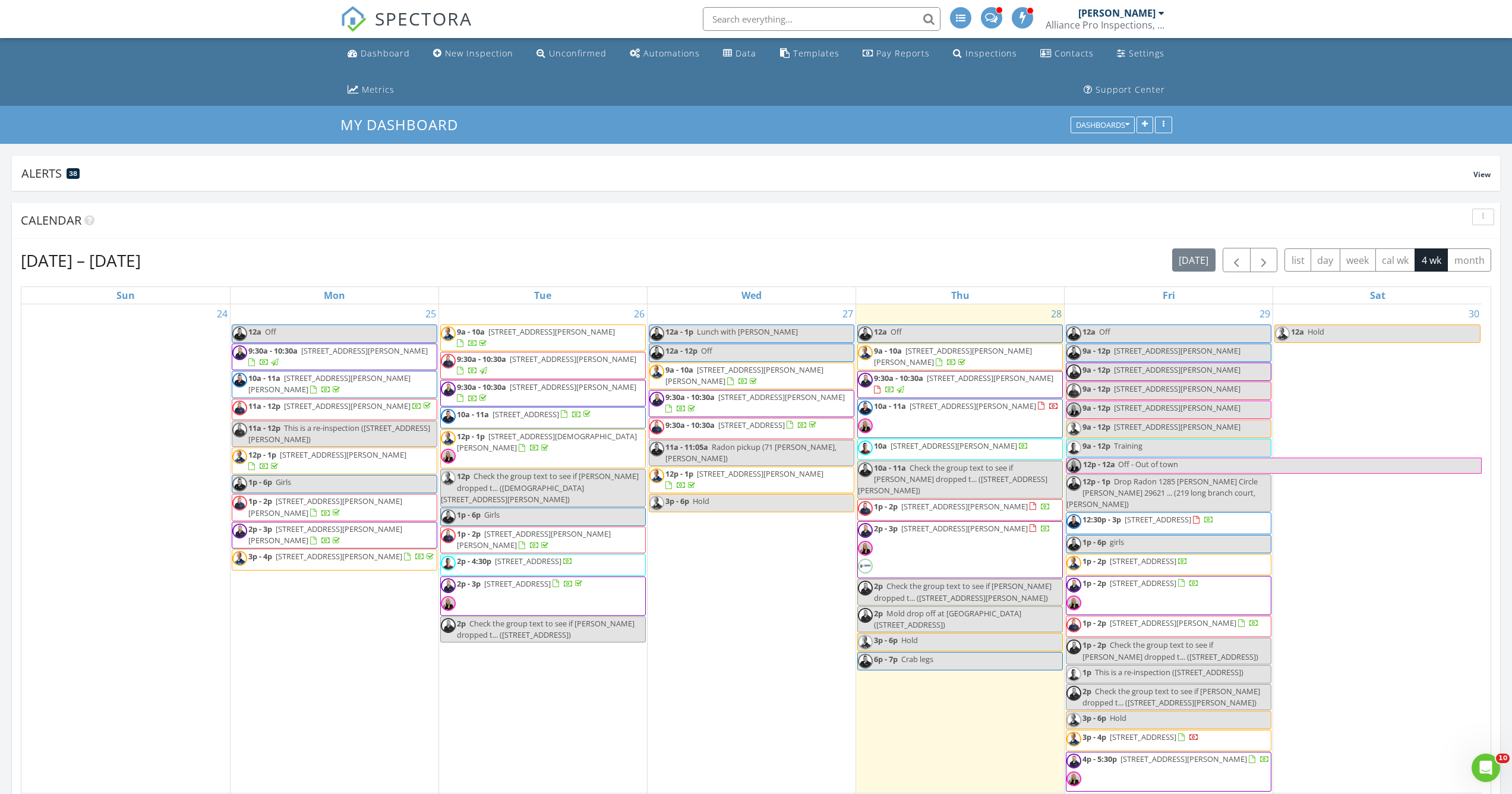
click at [924, 411] on span "10a - 11a 100 Whittlin Way, Taylors 29687" at bounding box center [958, 418] width 201 height 35
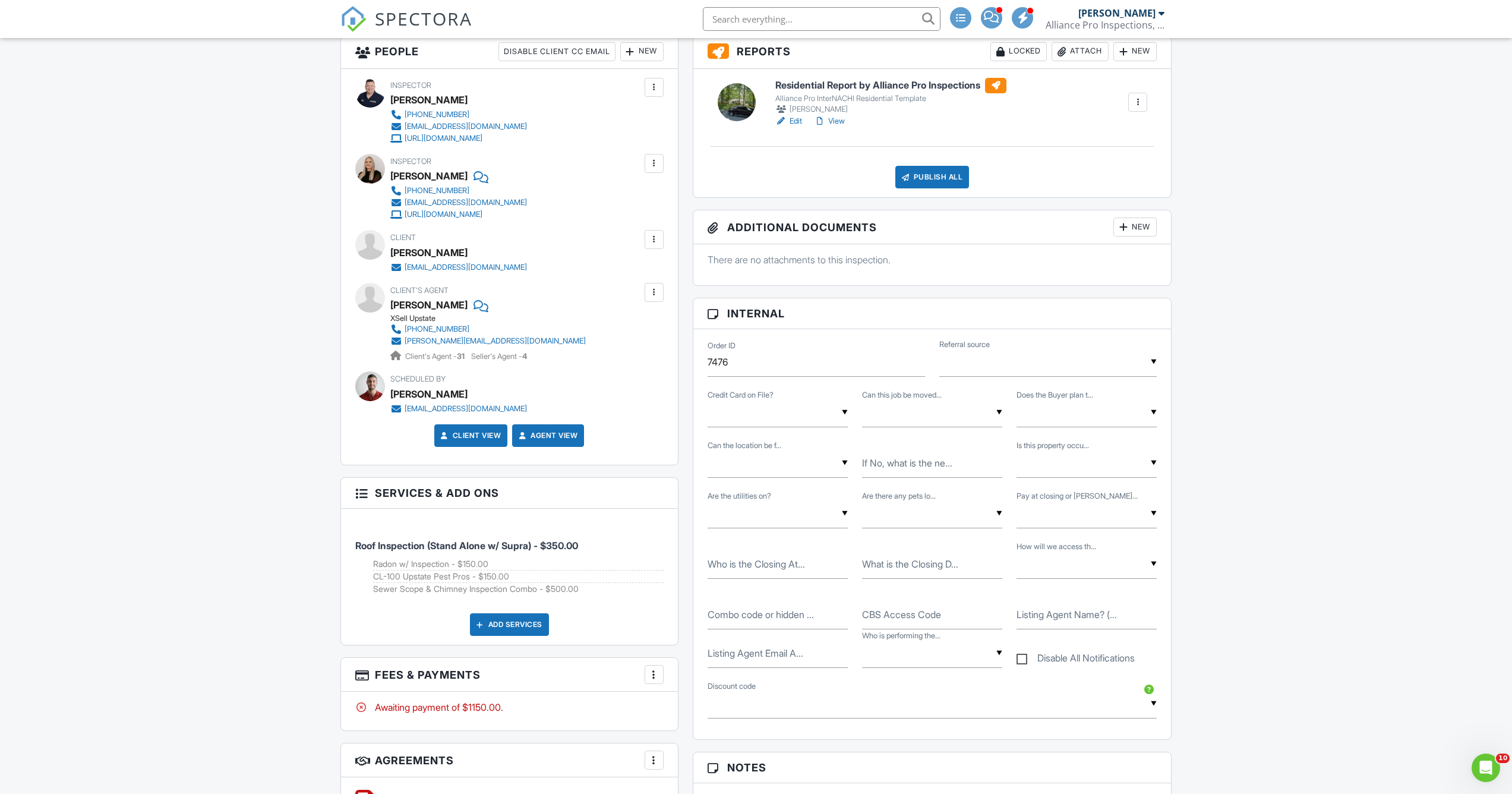
click at [660, 678] on div "More" at bounding box center [655, 675] width 19 height 19
click at [711, 587] on li "Edit Fees & Payments" at bounding box center [714, 595] width 124 height 29
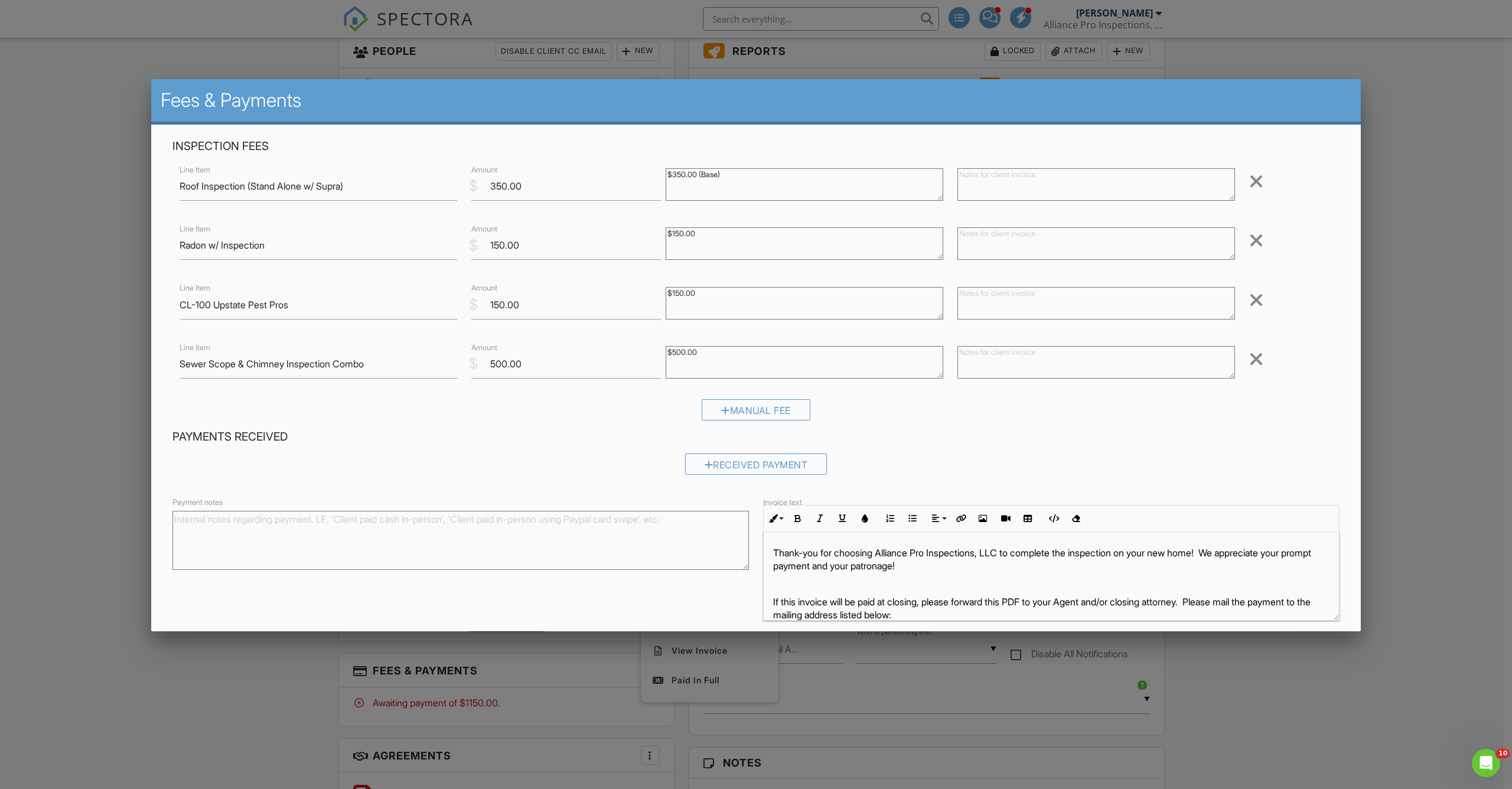
click at [1250, 179] on div at bounding box center [1256, 182] width 14 height 19
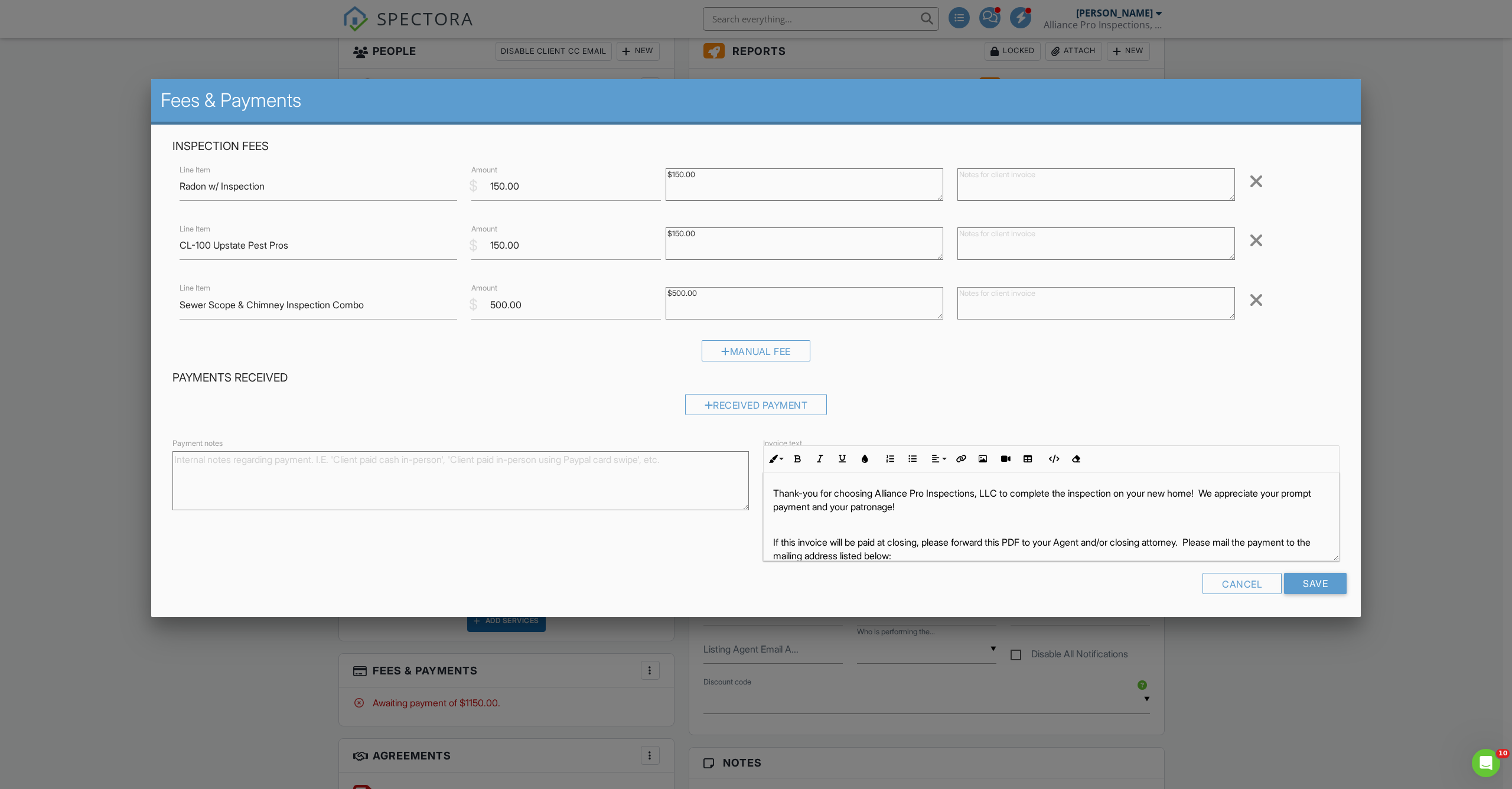
click at [1257, 181] on div at bounding box center [1256, 182] width 14 height 19
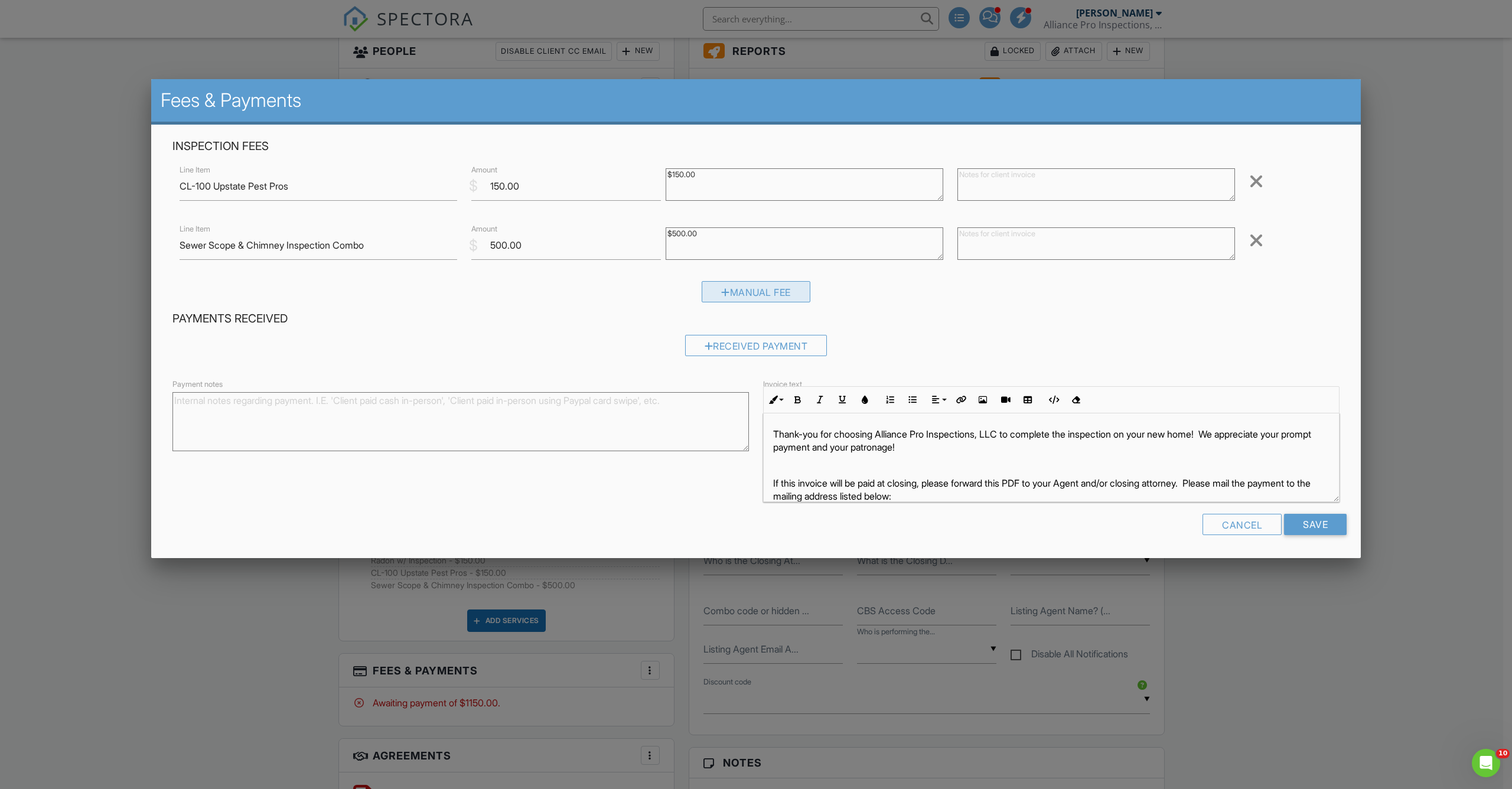
click at [770, 286] on div "Manual Fee" at bounding box center [756, 292] width 108 height 21
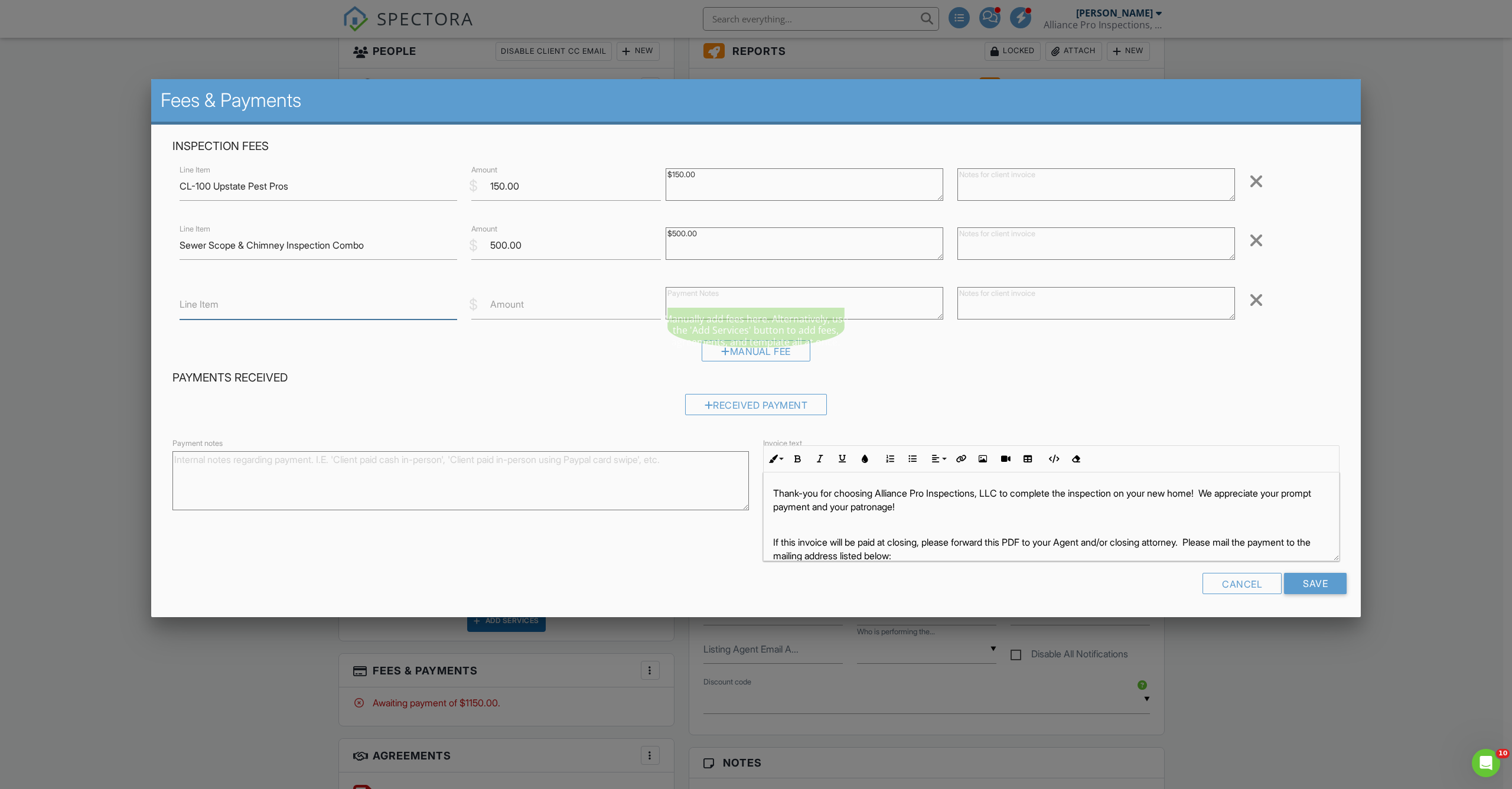
click at [326, 303] on input "Line Item" at bounding box center [318, 305] width 278 height 29
type input "@"
type input "n"
type input "2nd chimney"
type input "170"
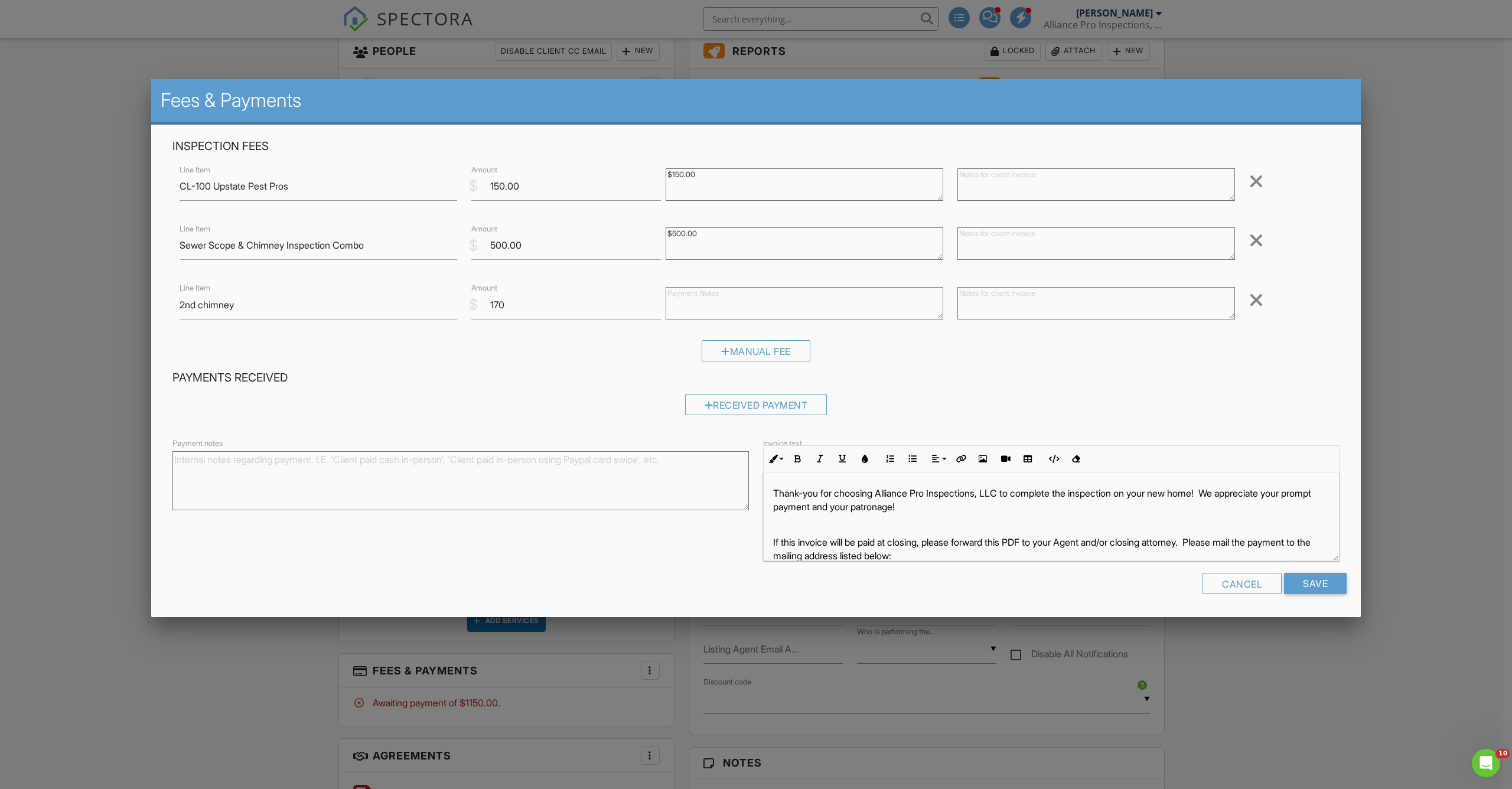
click at [1159, 370] on h4 "Payments Received" at bounding box center [756, 377] width 1168 height 15
click at [1316, 582] on input "Save" at bounding box center [1315, 583] width 62 height 21
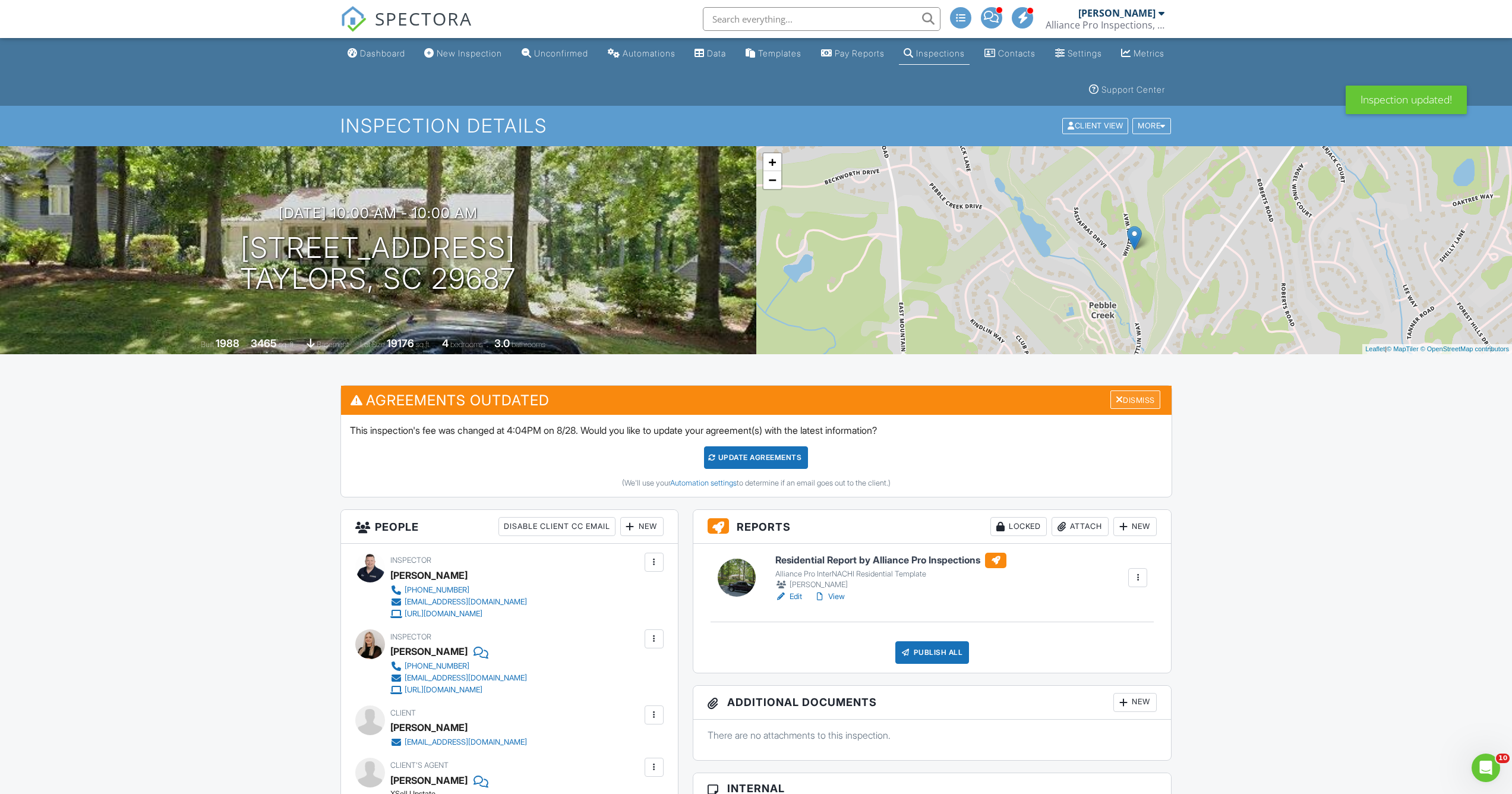
click at [1133, 400] on div "Dismiss" at bounding box center [1135, 400] width 50 height 18
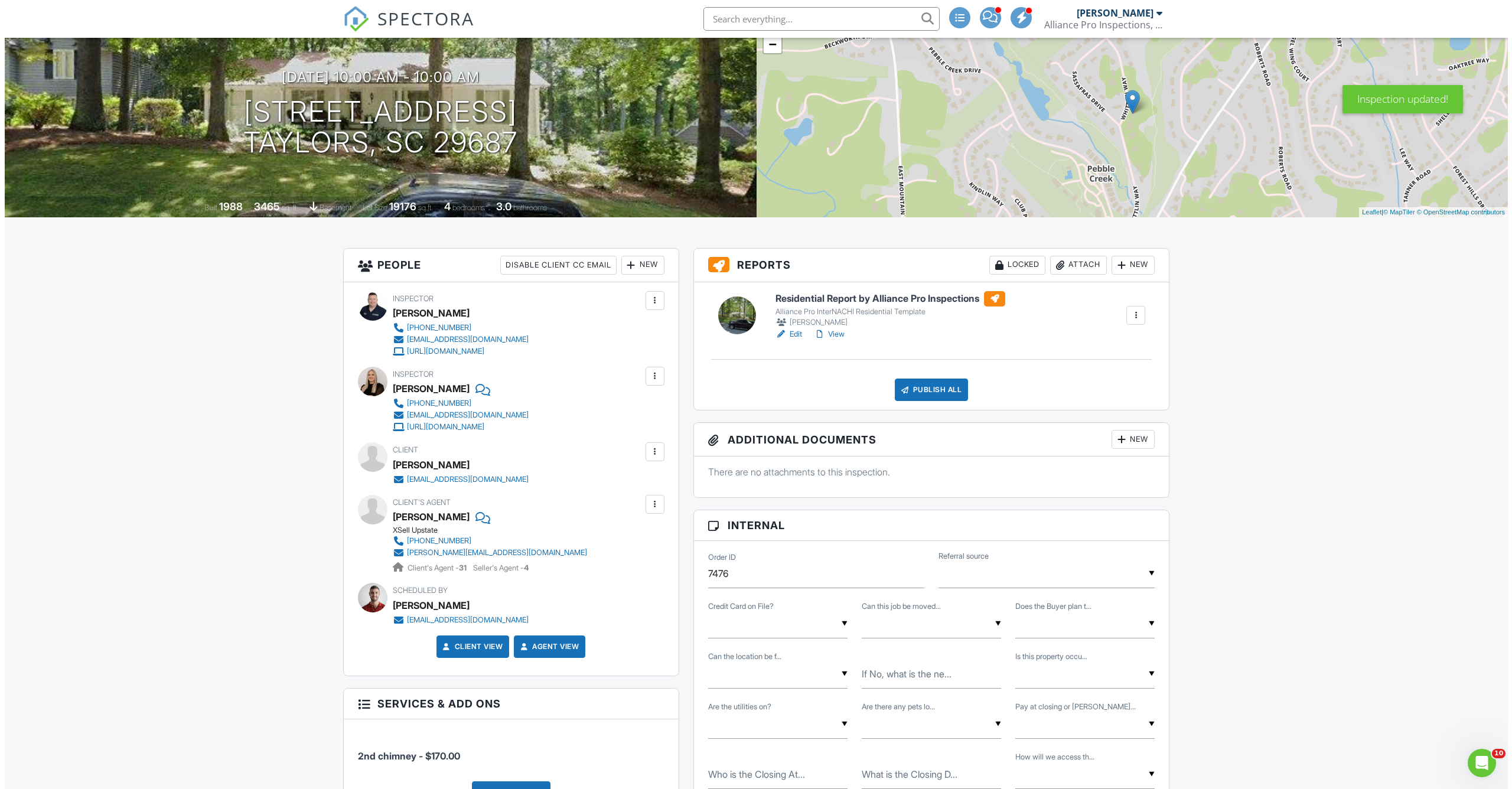
scroll to position [296, 0]
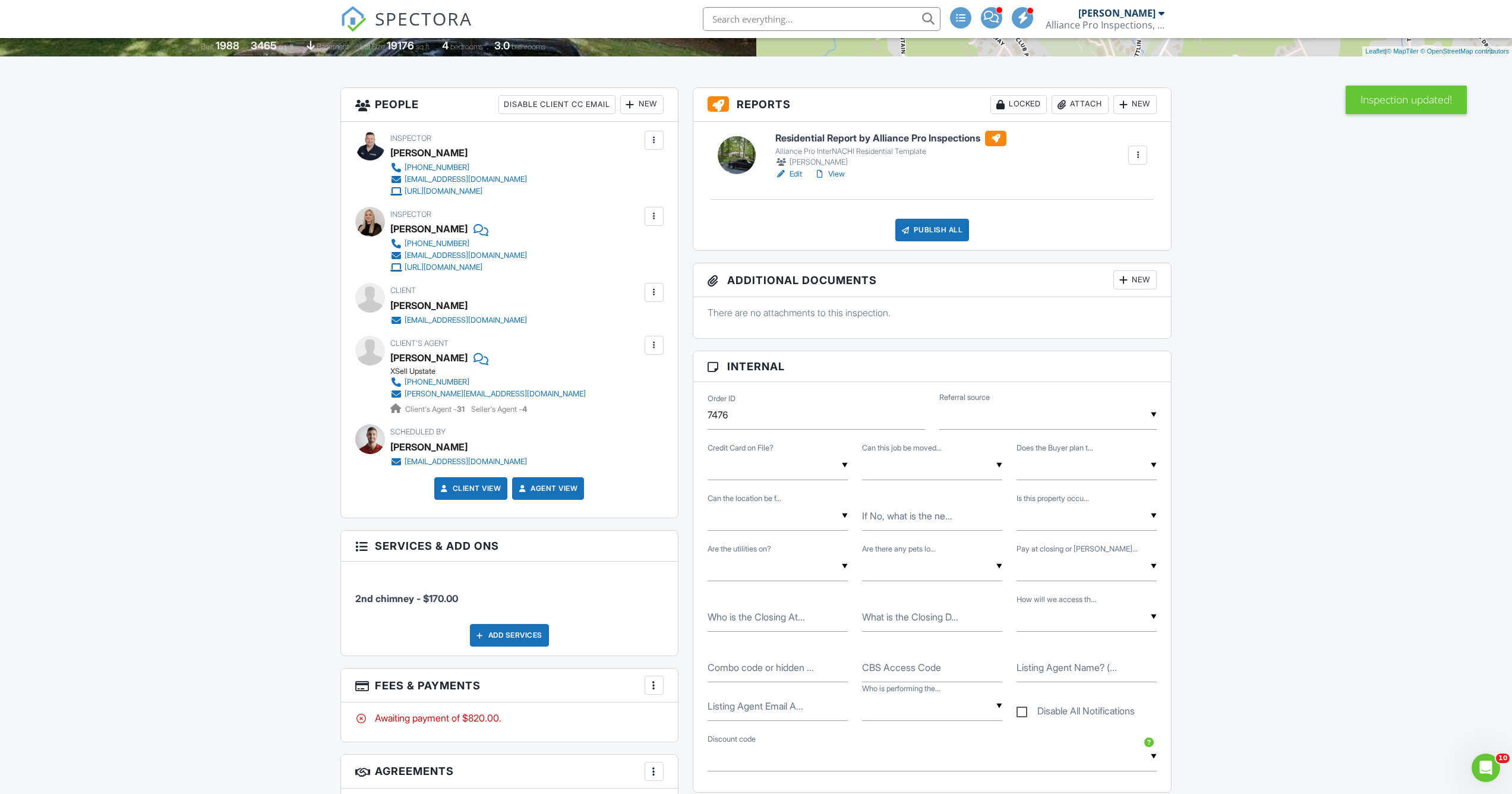
click at [648, 211] on div at bounding box center [654, 216] width 12 height 12
click at [613, 337] on li "Remove" at bounding box center [596, 341] width 121 height 29
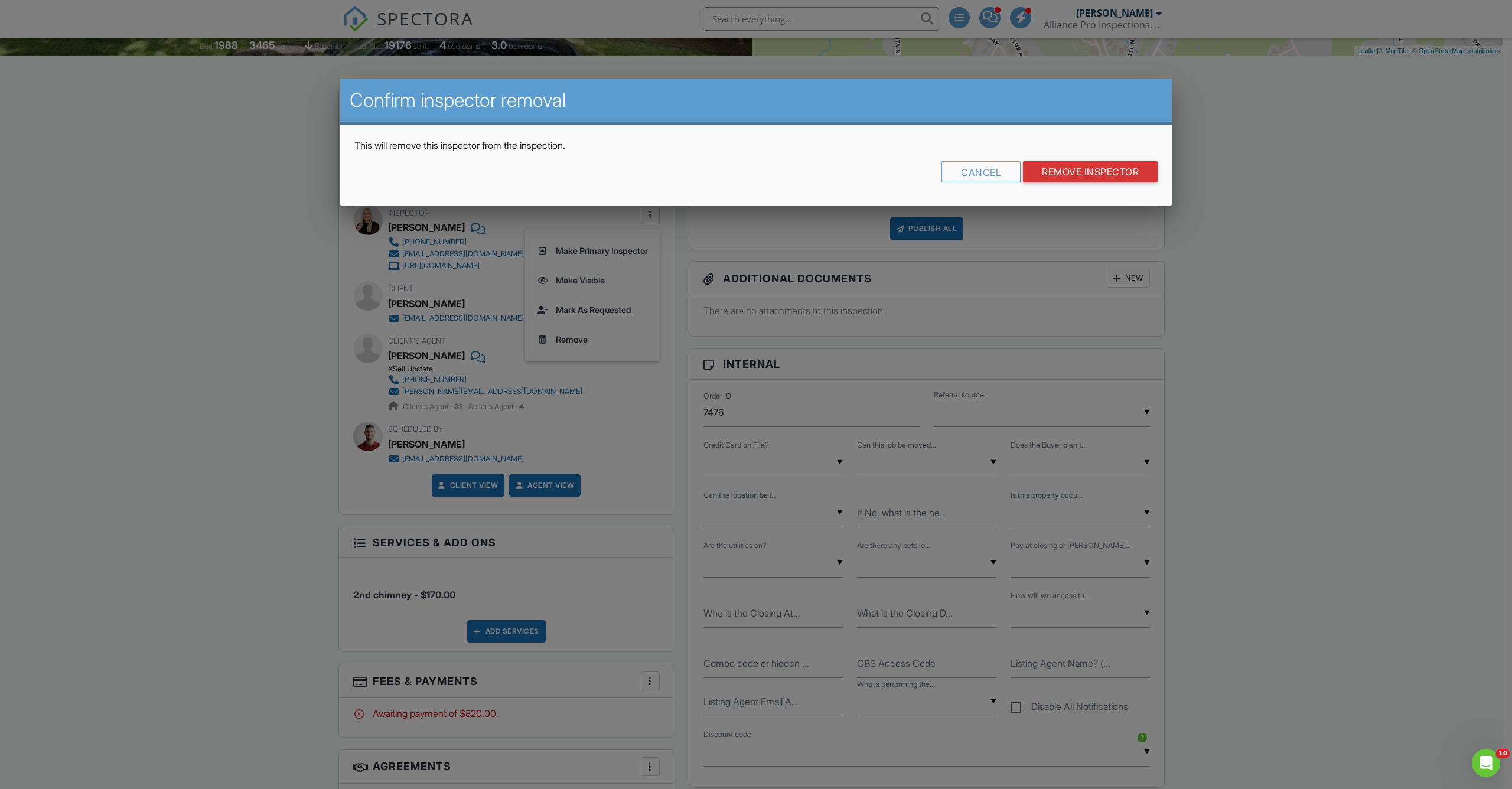
click at [1090, 175] on input "Remove Inspector" at bounding box center [1091, 171] width 135 height 21
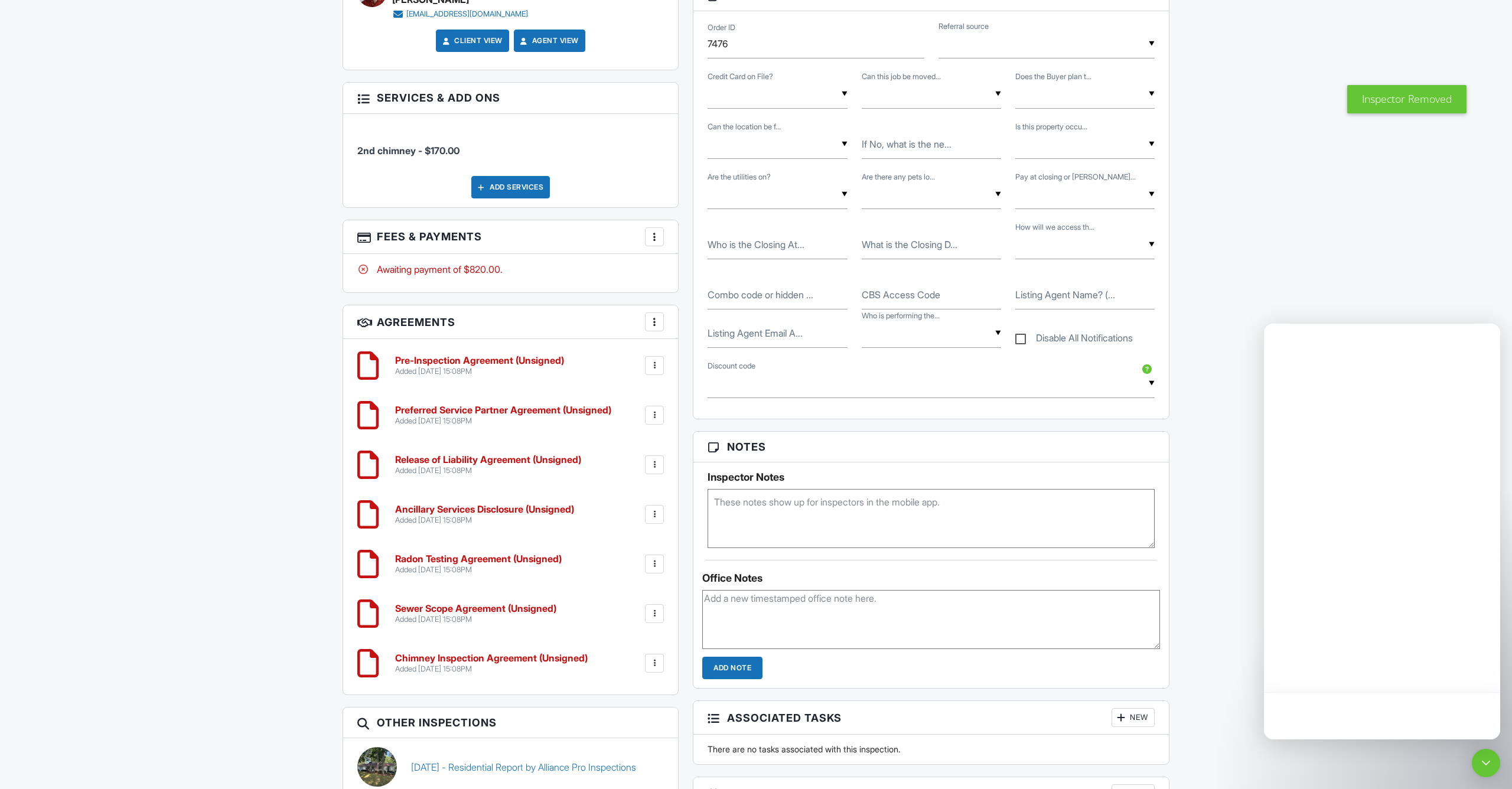
click at [647, 238] on div "More" at bounding box center [654, 237] width 19 height 19
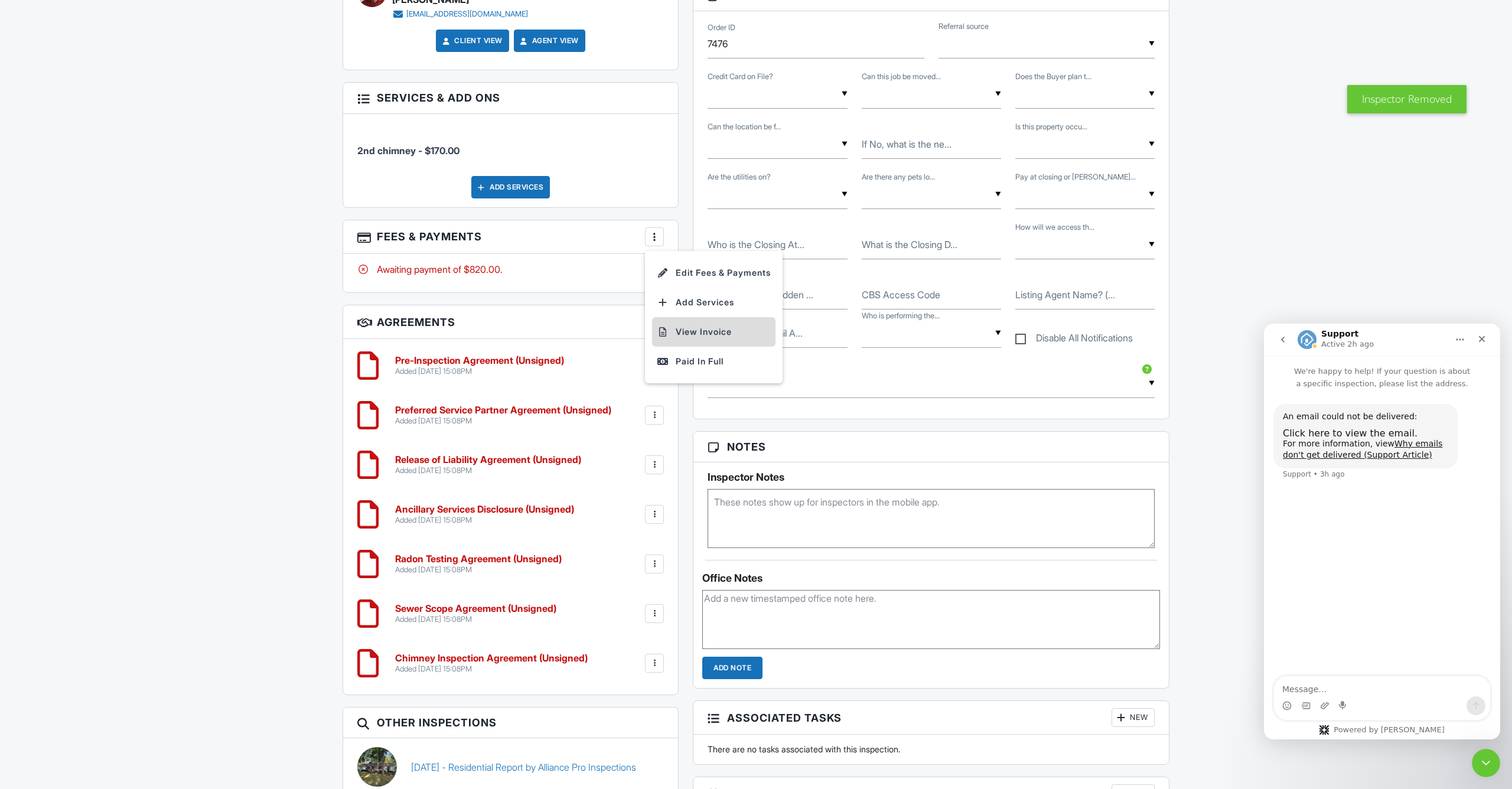
click at [687, 332] on li "View Invoice" at bounding box center [714, 332] width 123 height 29
drag, startPoint x: 1488, startPoint y: 760, endPoint x: 2797, endPoint y: 1416, distance: 1464.2
click at [1488, 760] on icon "Close Intercom Messenger" at bounding box center [1484, 761] width 8 height 4
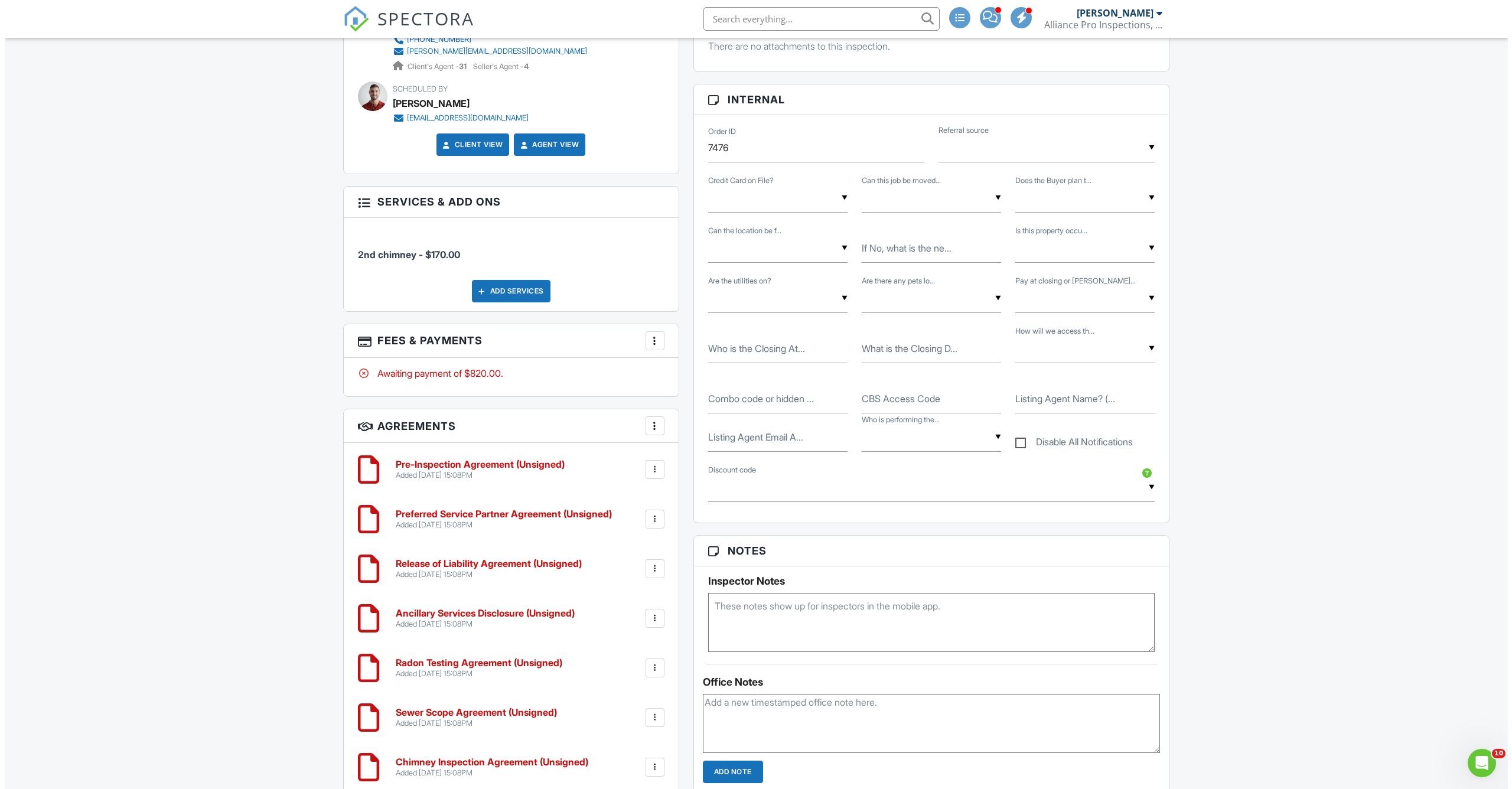
scroll to position [160, 0]
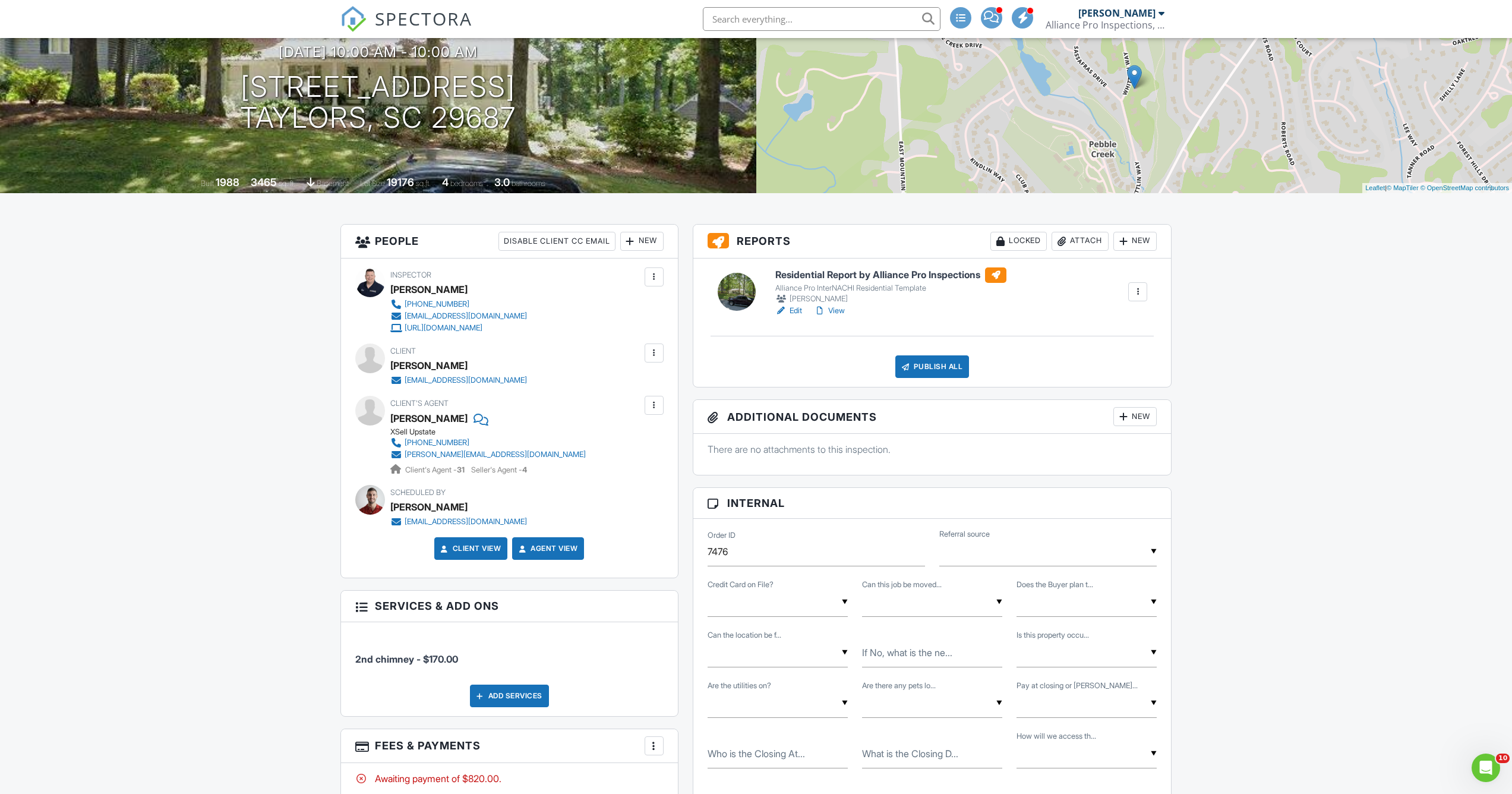
click at [650, 281] on div at bounding box center [654, 277] width 12 height 12
click at [620, 374] on li "Remove" at bounding box center [605, 372] width 105 height 29
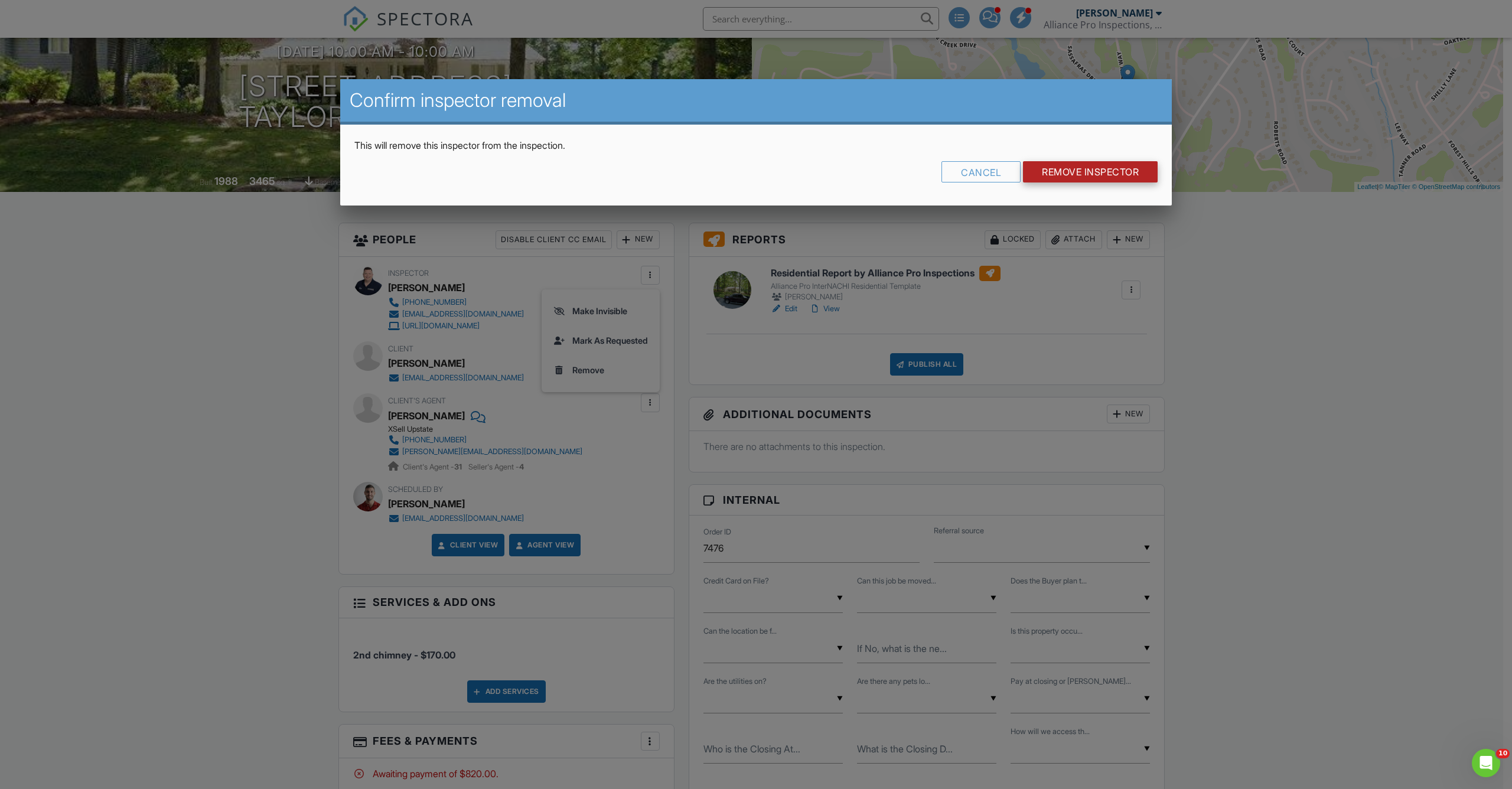
click at [1079, 168] on input "Remove Inspector" at bounding box center [1091, 171] width 135 height 21
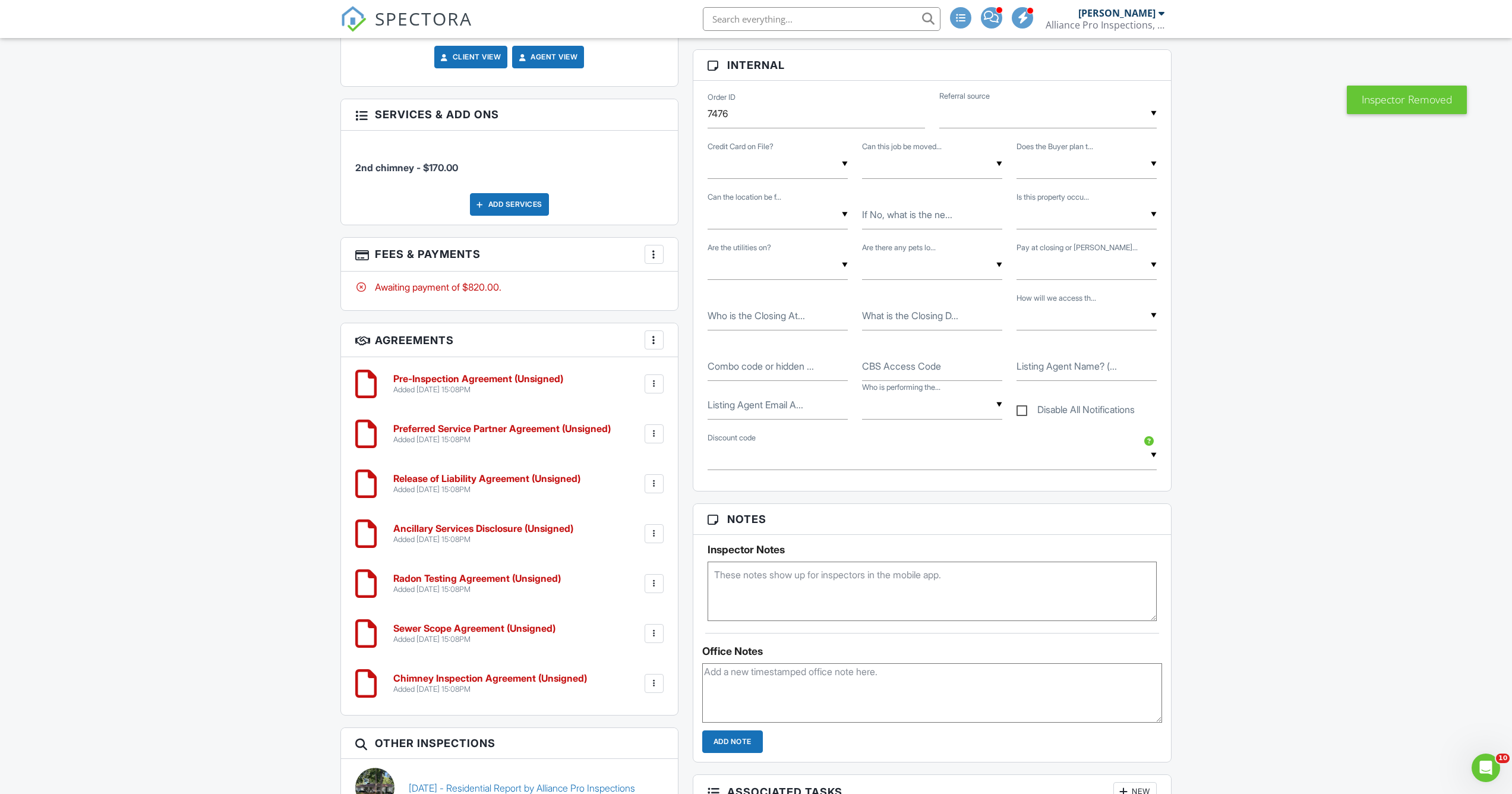
click at [650, 582] on div at bounding box center [654, 583] width 12 height 12
click at [627, 682] on li "Delete" at bounding box center [623, 675] width 68 height 29
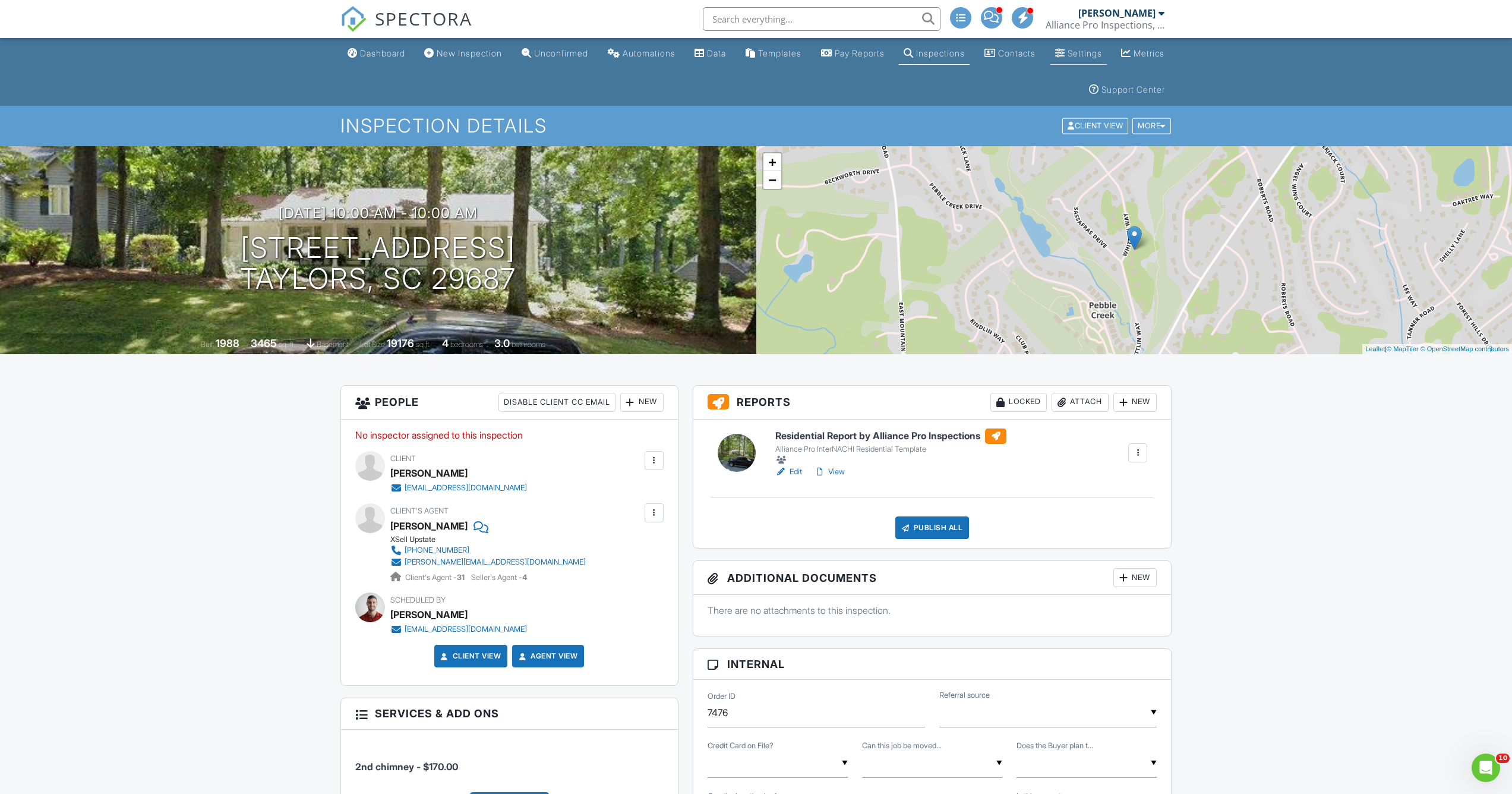
click at [1102, 52] on div "Settings" at bounding box center [1084, 53] width 35 height 10
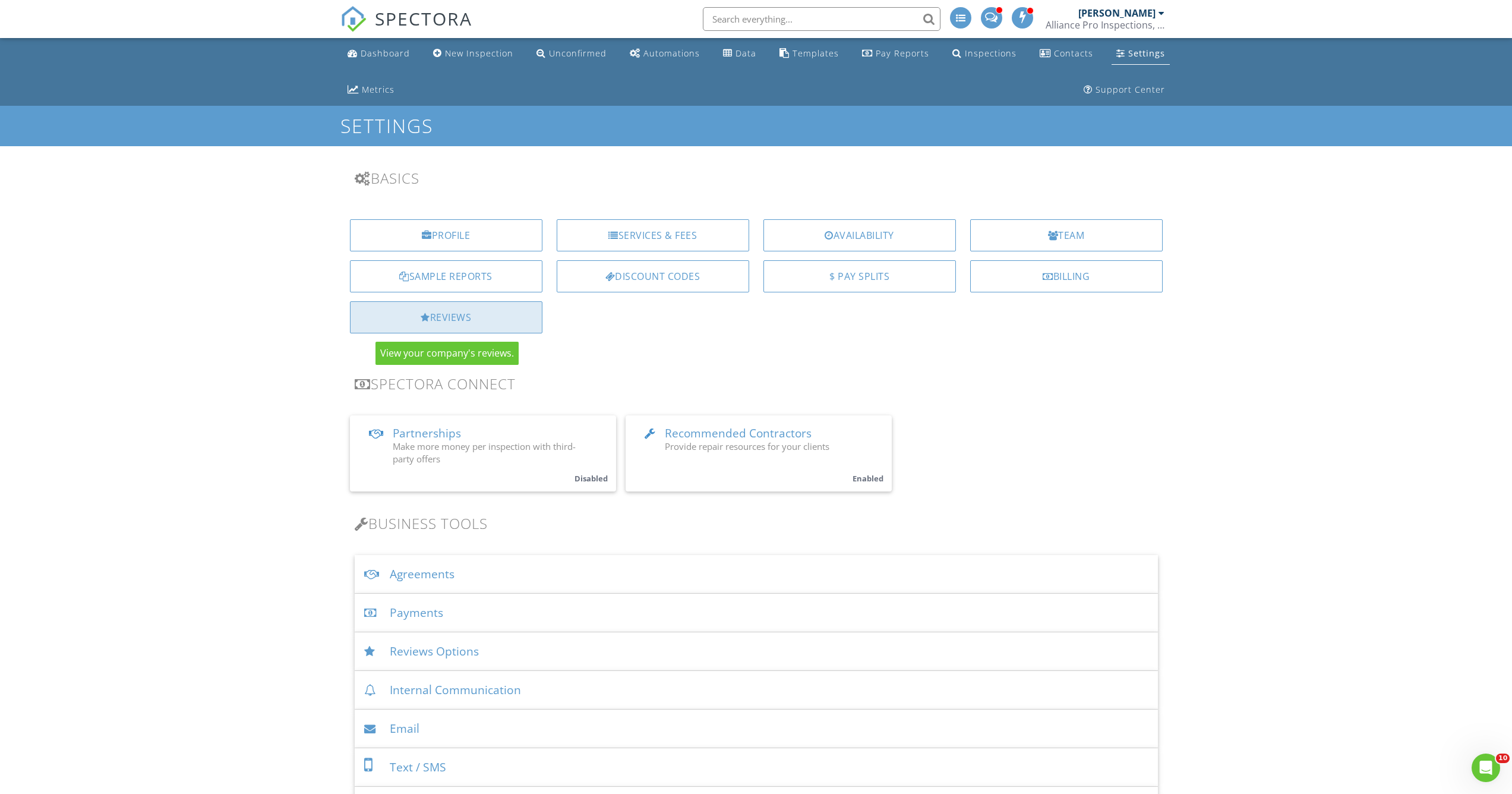
click at [458, 319] on div "Reviews" at bounding box center [446, 318] width 192 height 32
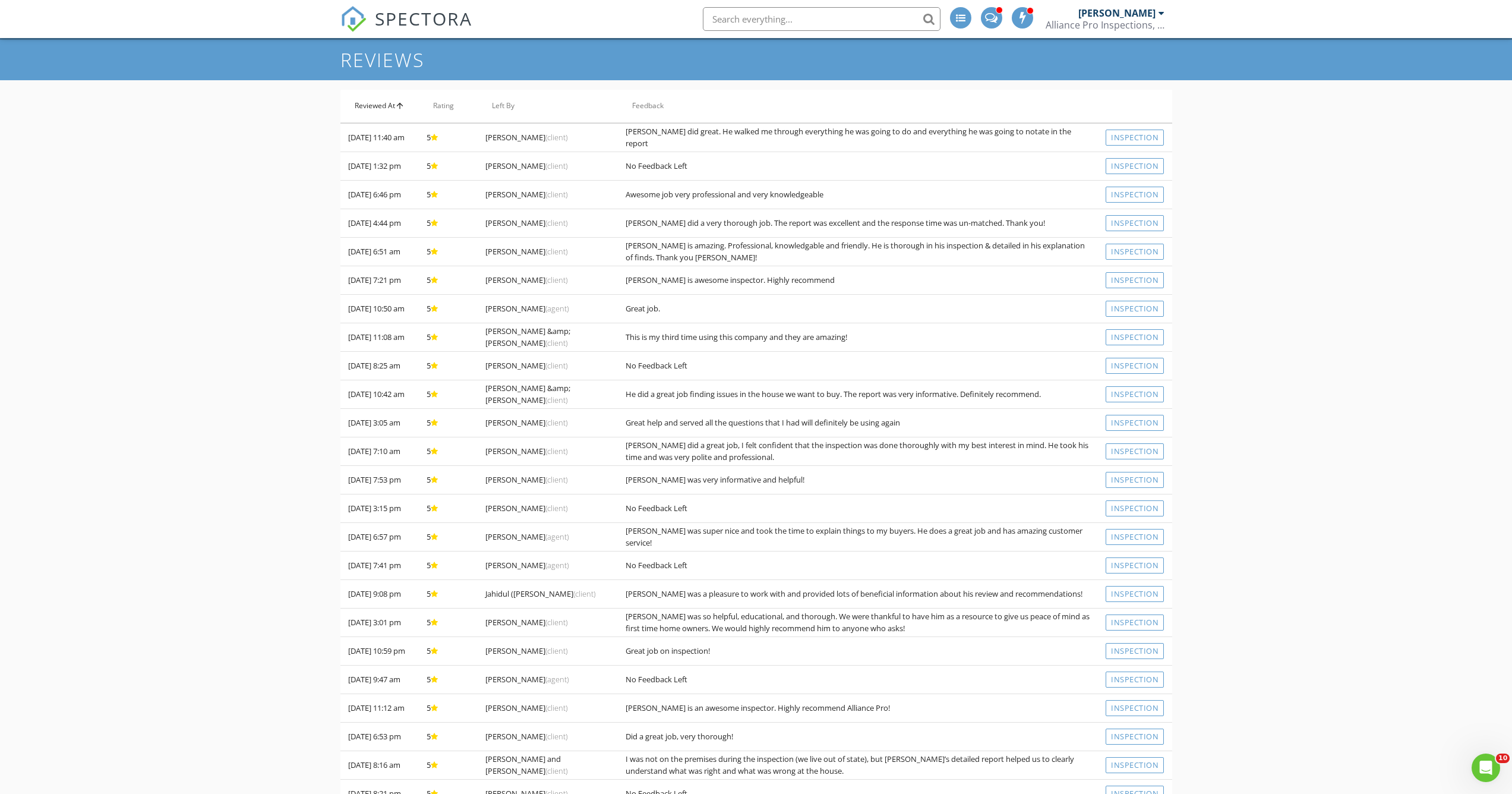
scroll to position [167, 0]
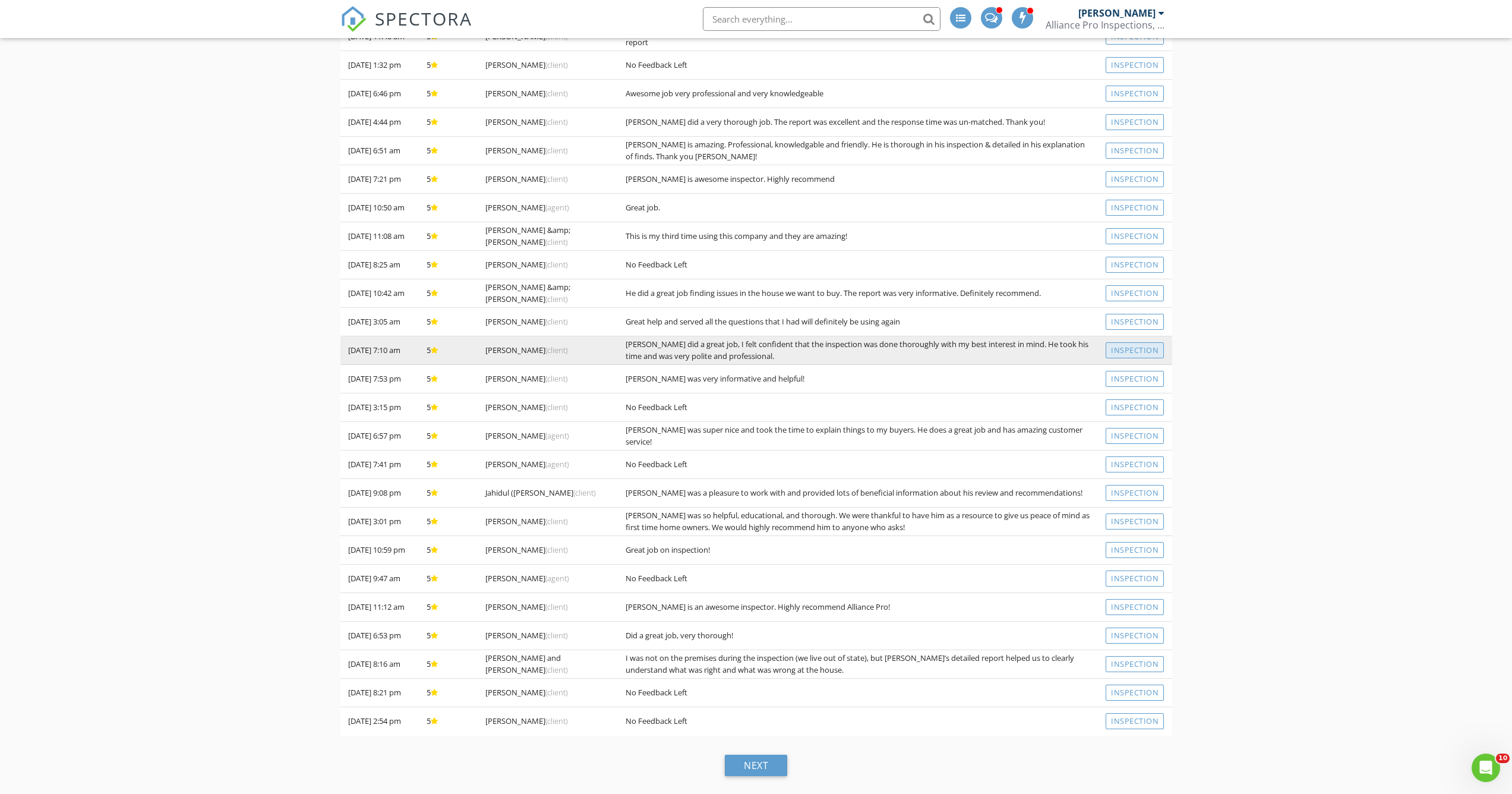
click at [1141, 349] on link "Inspection" at bounding box center [1135, 350] width 58 height 16
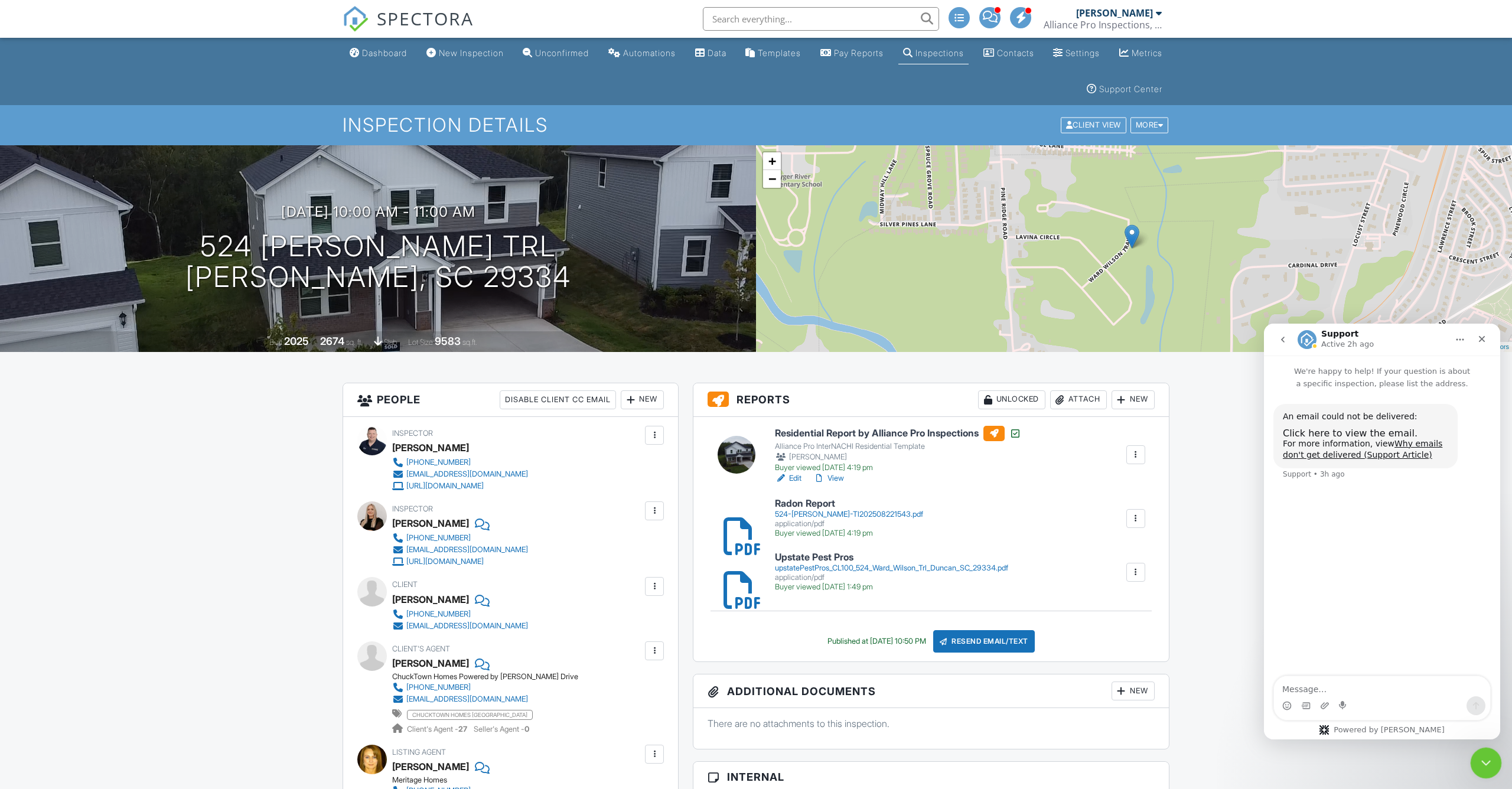
click at [1486, 761] on icon "Close Intercom Messenger" at bounding box center [1484, 761] width 8 height 4
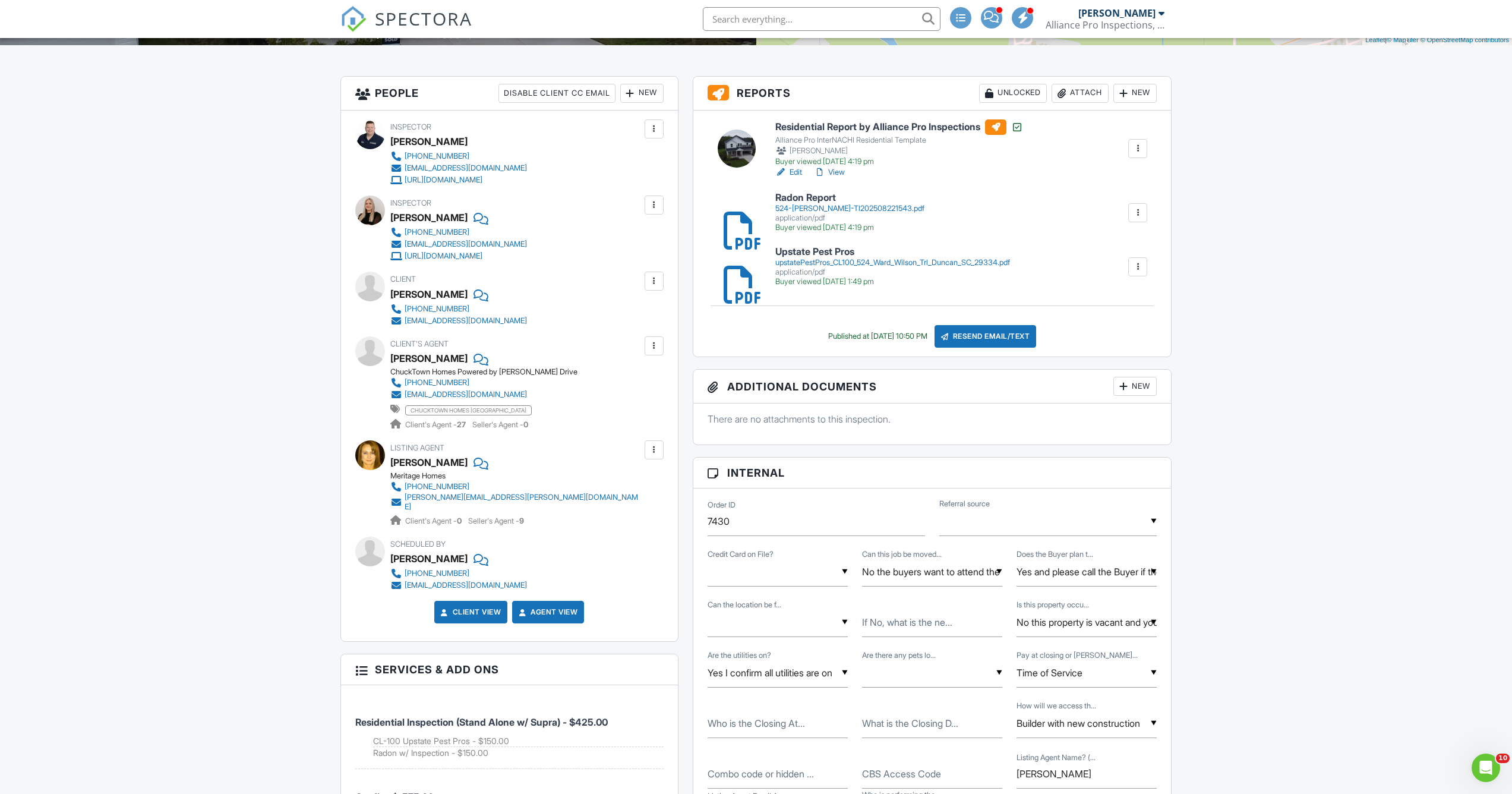
scroll to position [763, 0]
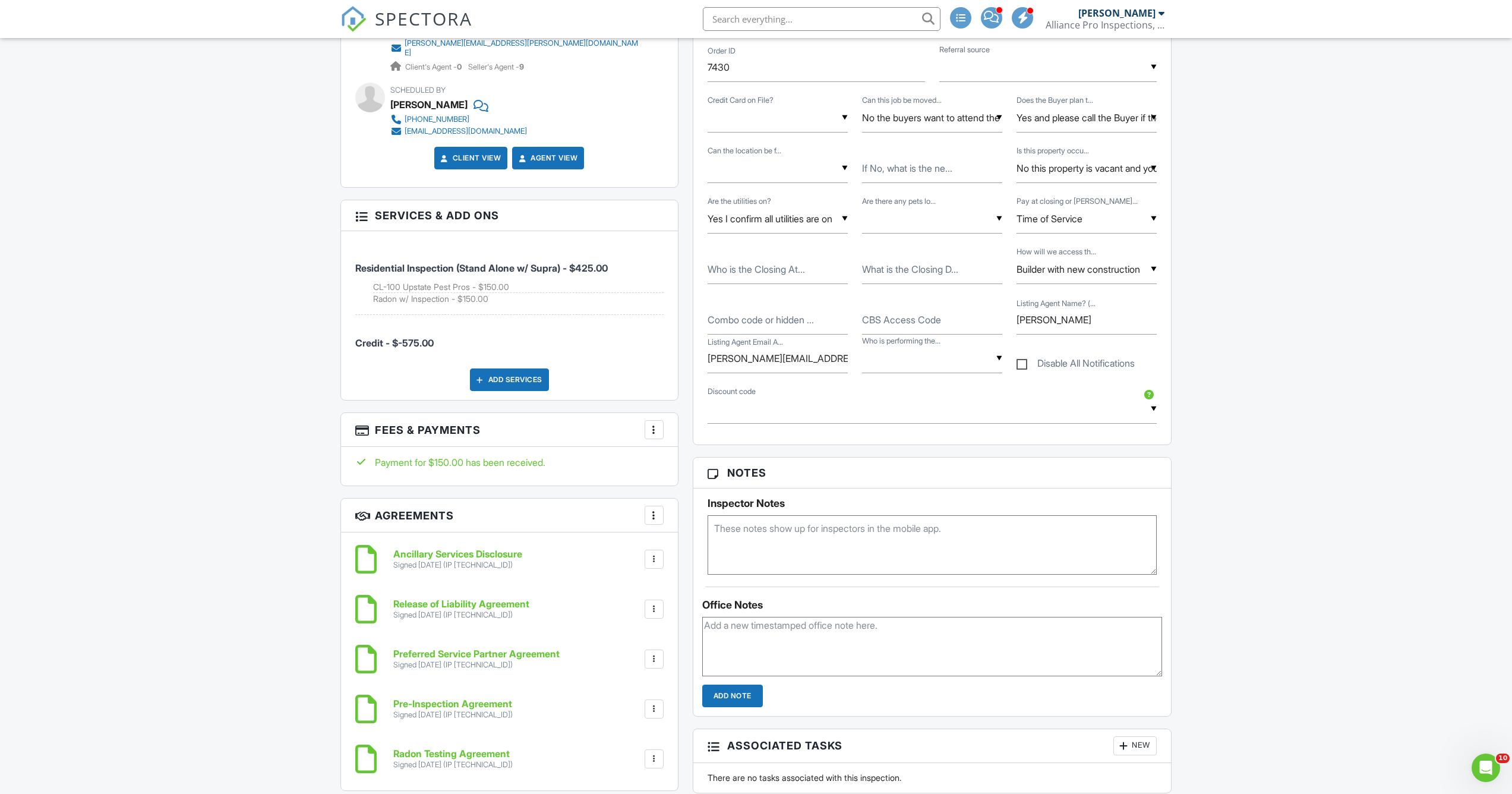
click at [663, 420] on div "More" at bounding box center [655, 430] width 19 height 19
click at [683, 513] on li "View Invoice" at bounding box center [714, 525] width 124 height 29
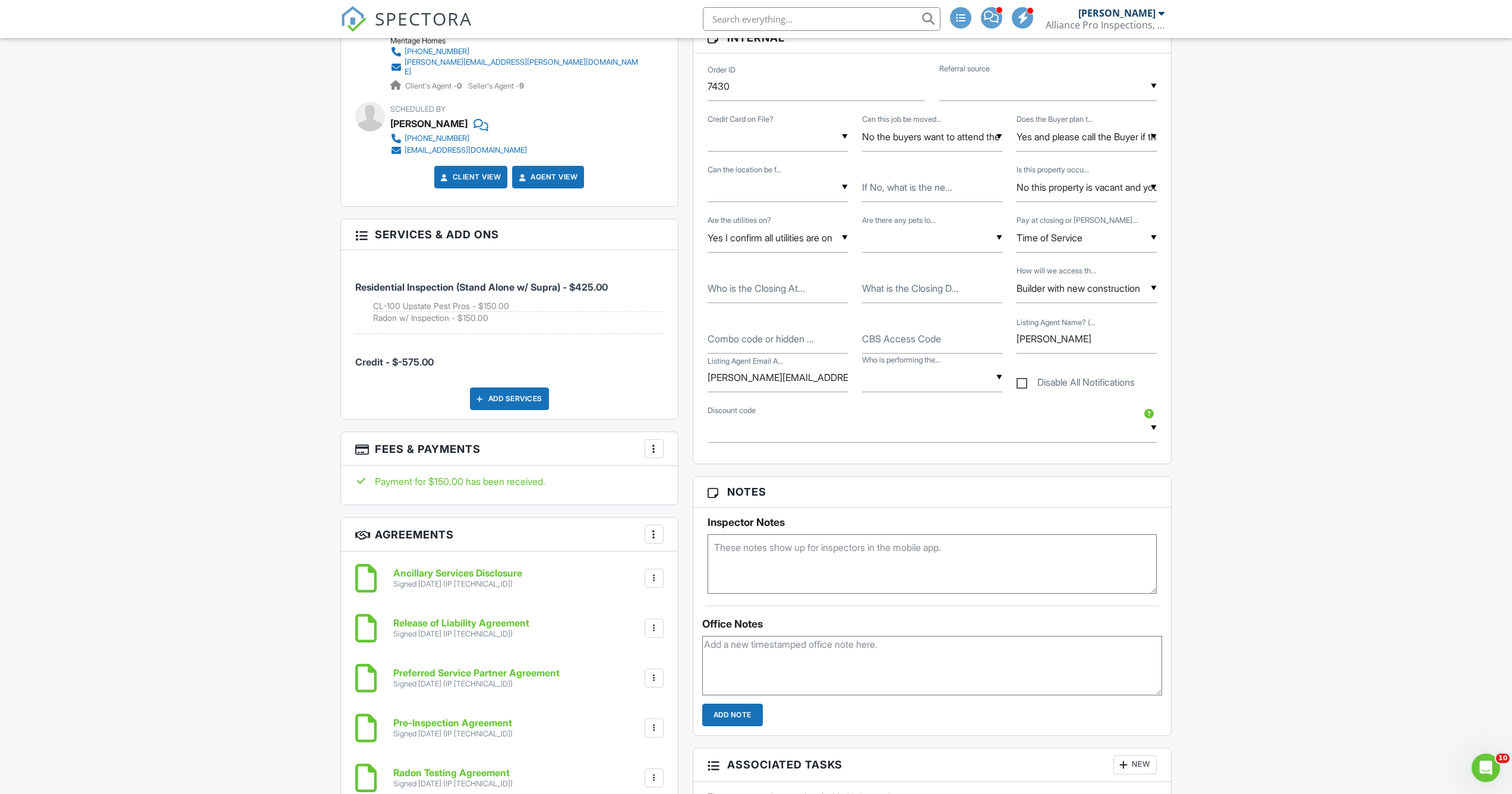
scroll to position [251, 0]
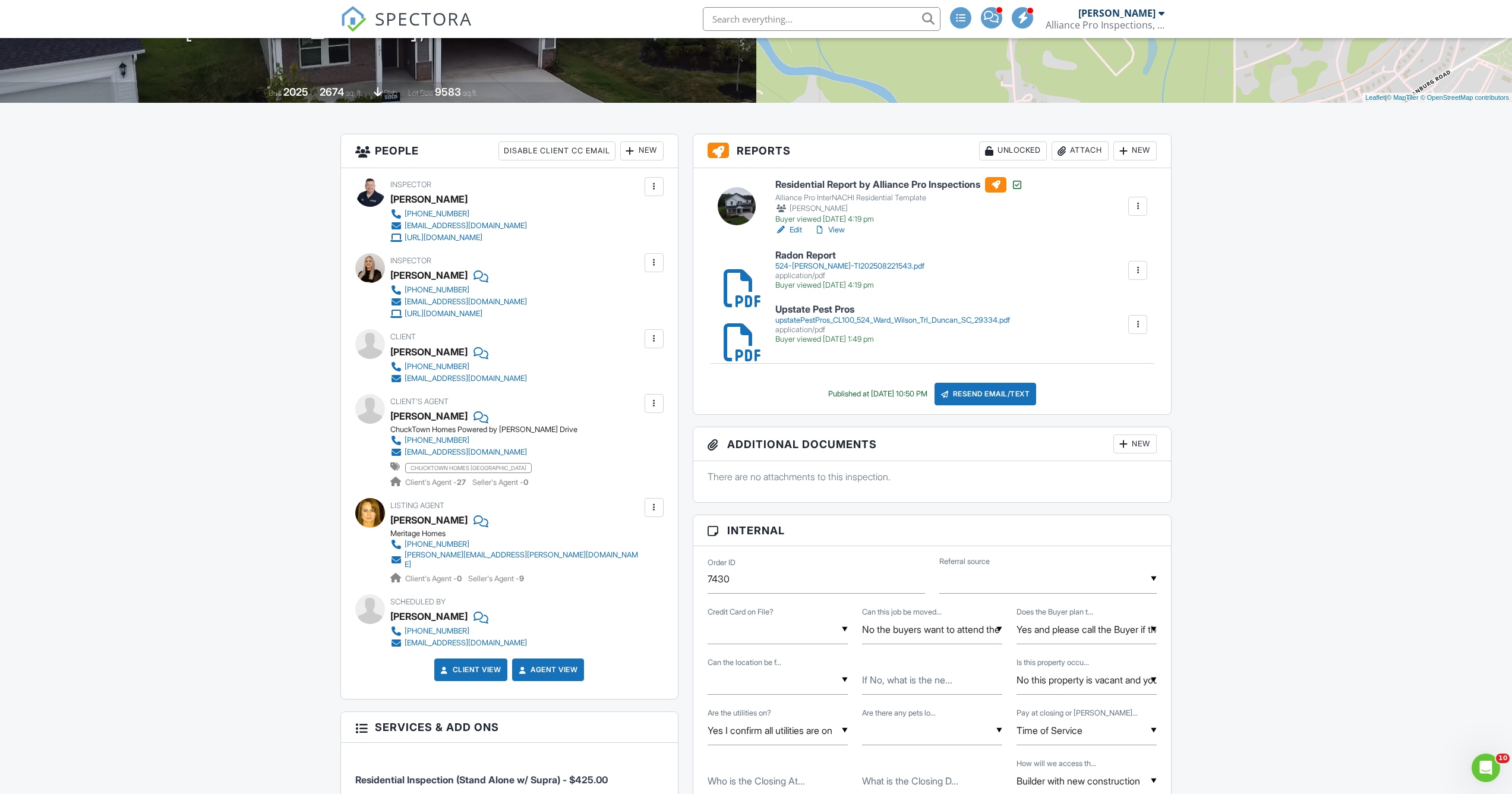
click at [826, 262] on div "524-[PERSON_NAME]-Tl202508221543.pdf" at bounding box center [850, 266] width 149 height 10
